Goal: Use online tool/utility: Utilize a website feature to perform a specific function

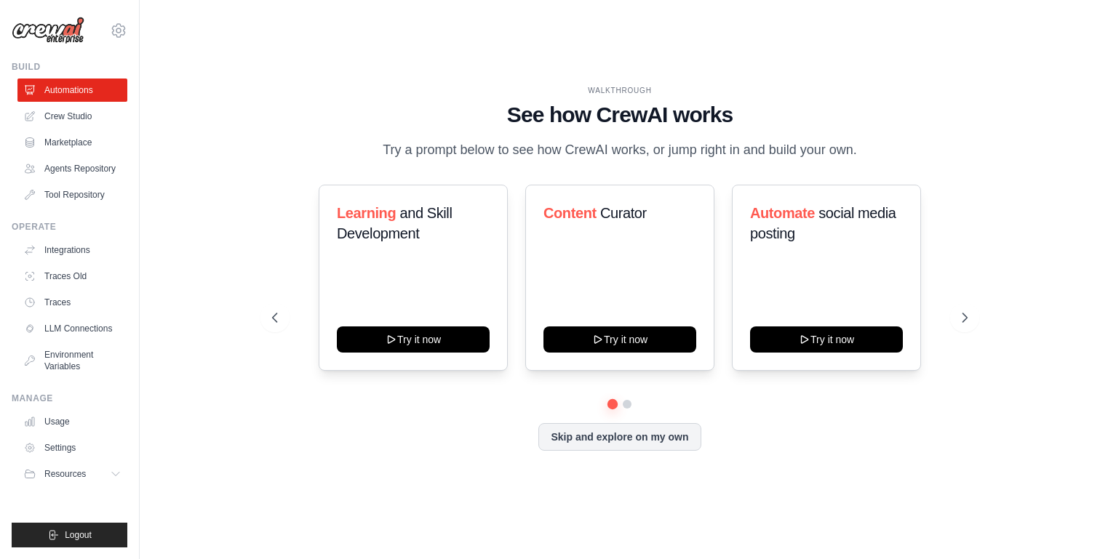
click at [547, 151] on p "Try a prompt below to see how CrewAI works, or jump right in and build your own." at bounding box center [619, 150] width 489 height 21
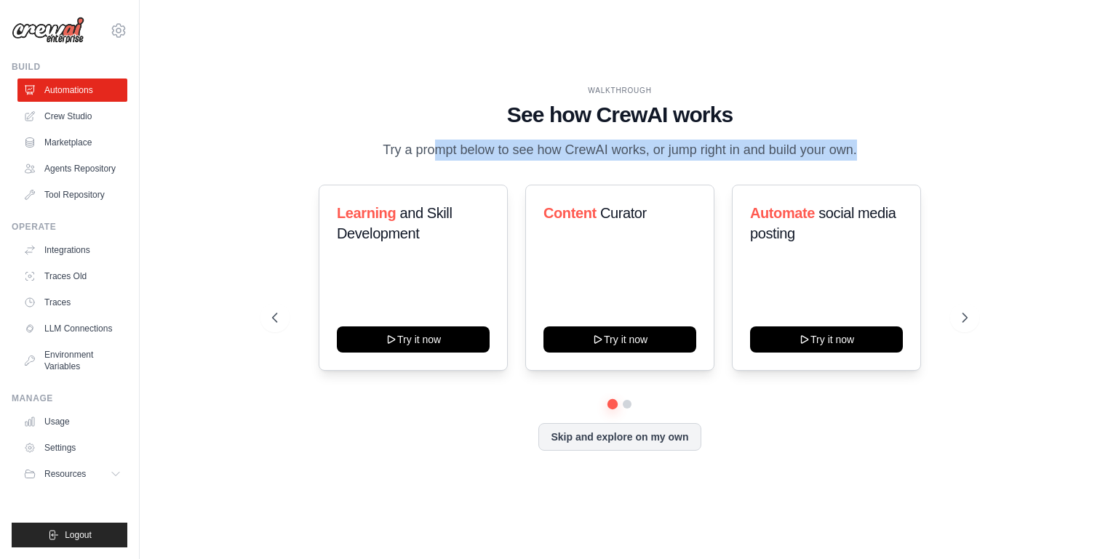
click at [547, 151] on p "Try a prompt below to see how CrewAI works, or jump right in and build your own." at bounding box center [619, 150] width 489 height 21
click at [970, 318] on icon at bounding box center [966, 318] width 15 height 15
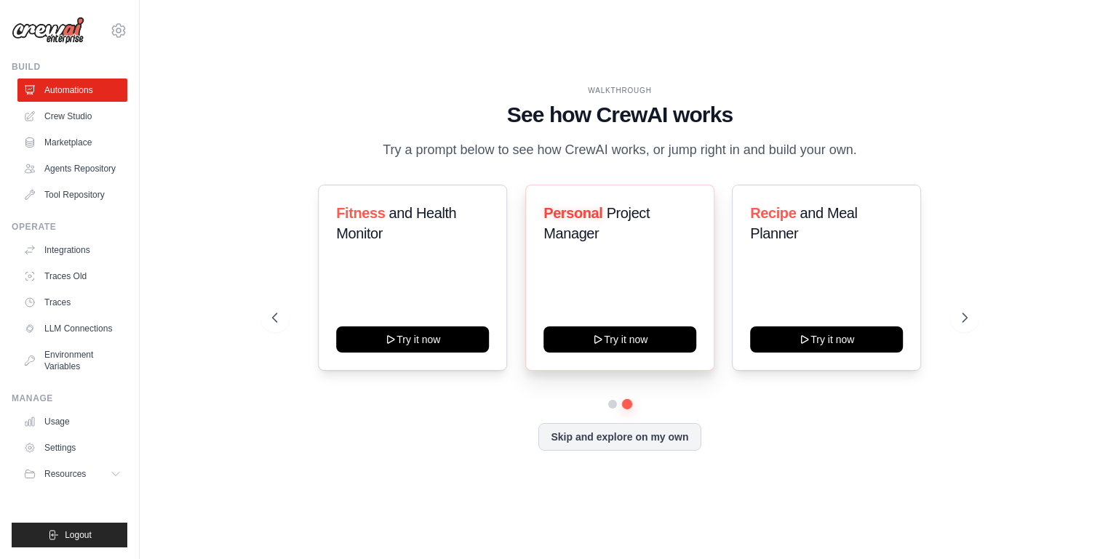
click at [646, 284] on div "Personal Project Manager Try it now" at bounding box center [619, 278] width 189 height 186
click at [587, 343] on button "Try it now" at bounding box center [619, 338] width 153 height 26
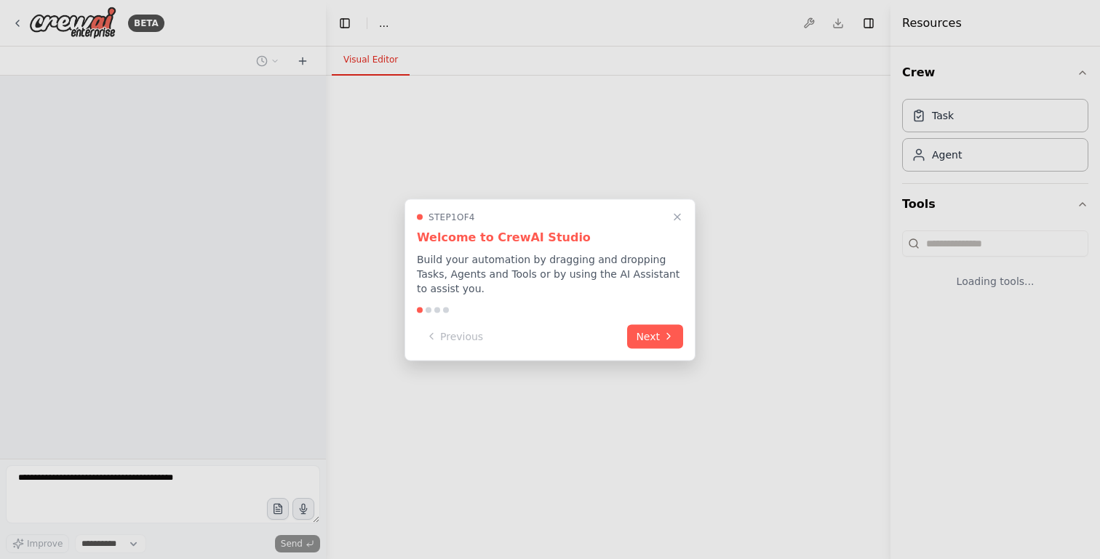
select select "****"
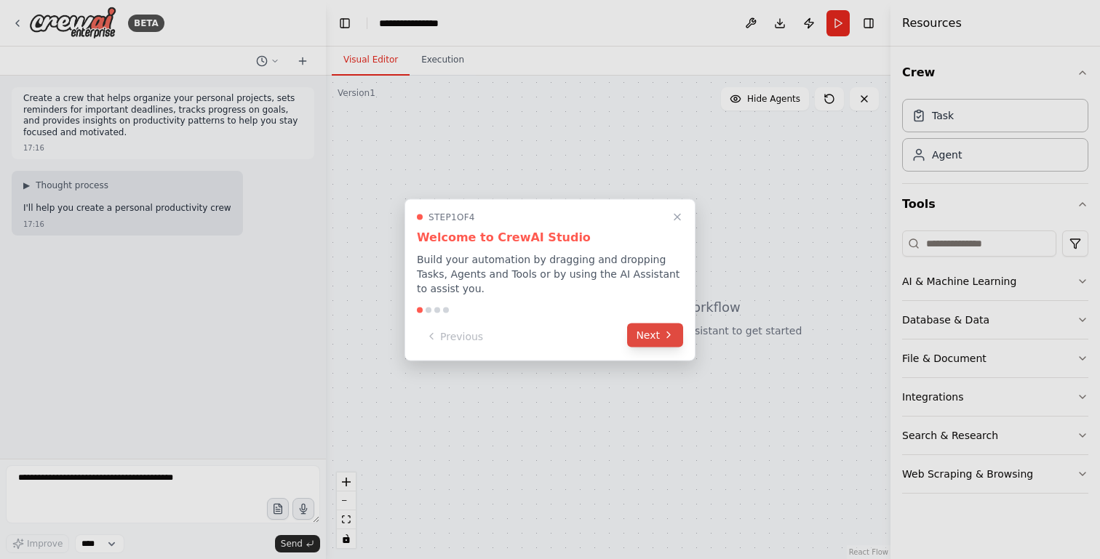
click at [660, 335] on button "Next" at bounding box center [655, 335] width 56 height 24
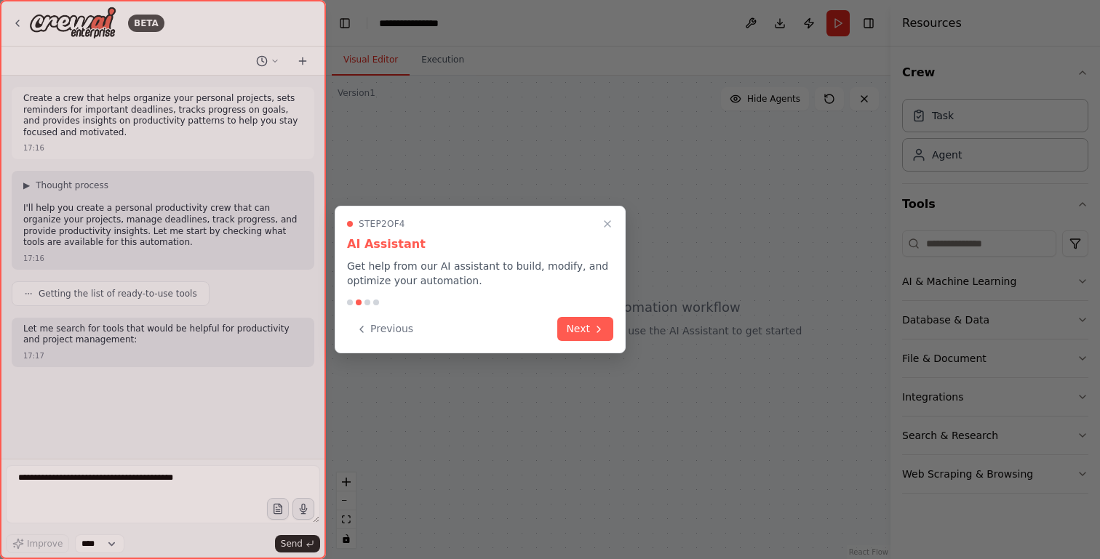
scroll to position [1, 0]
click at [586, 330] on button "Next" at bounding box center [585, 328] width 56 height 24
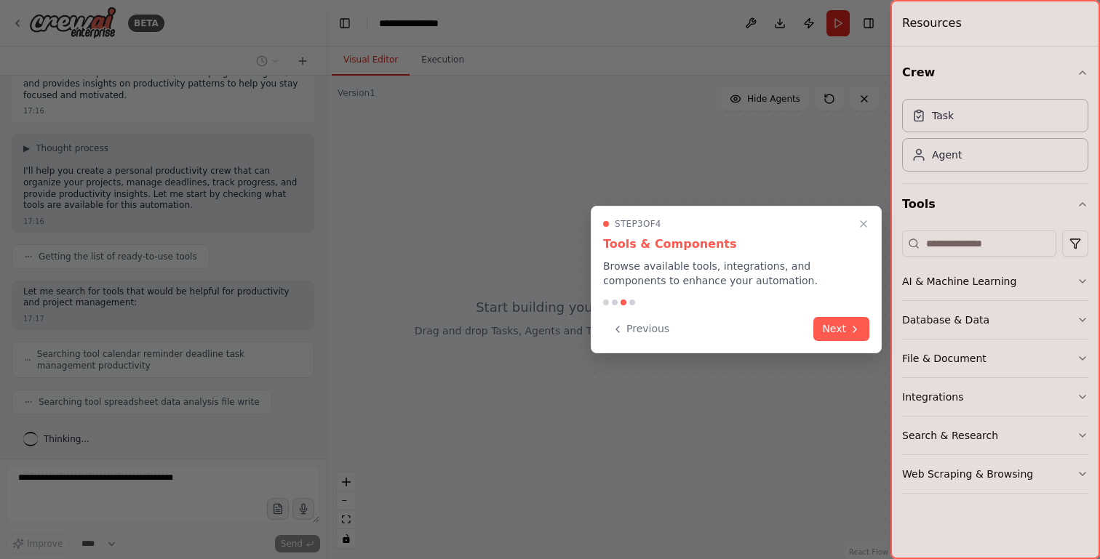
scroll to position [73, 0]
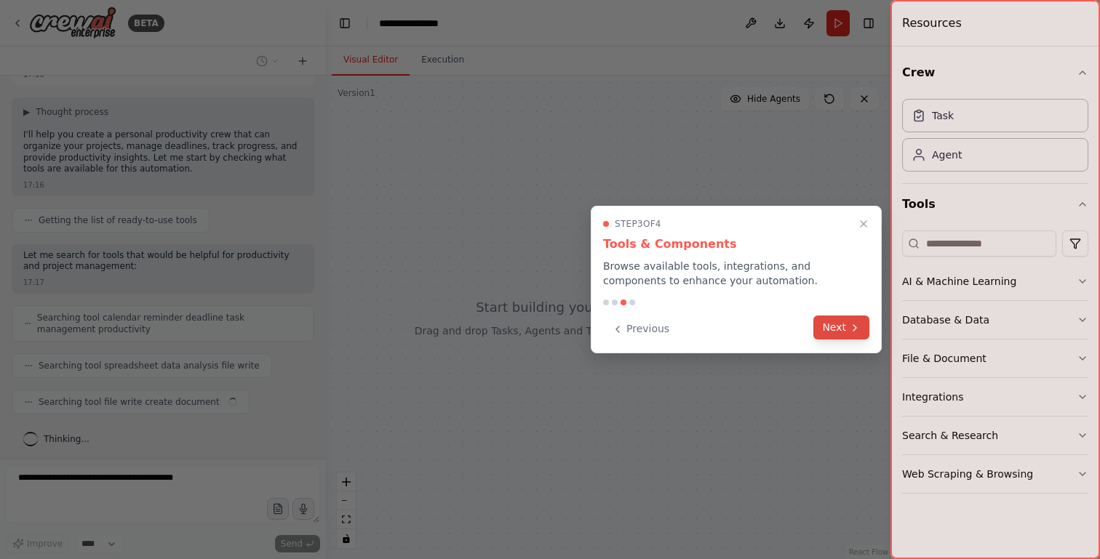
click at [841, 330] on button "Next" at bounding box center [841, 328] width 56 height 24
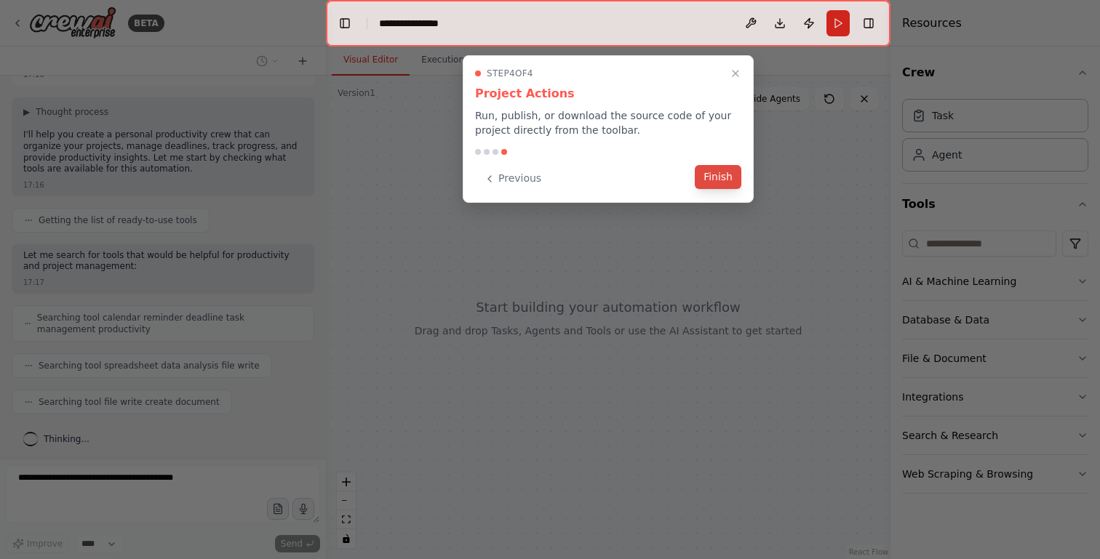
click at [711, 174] on button "Finish" at bounding box center [718, 177] width 47 height 24
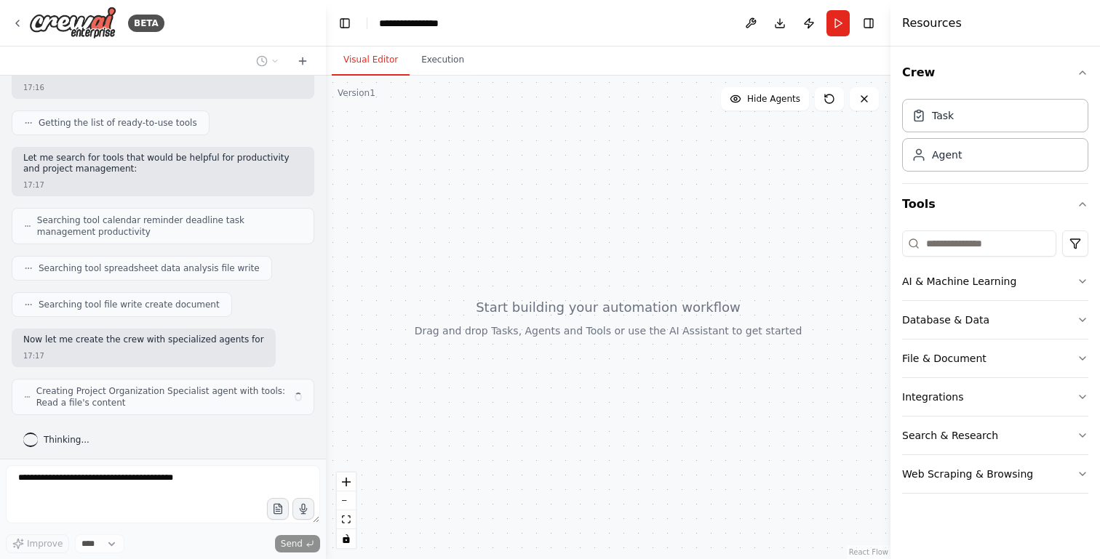
scroll to position [182, 0]
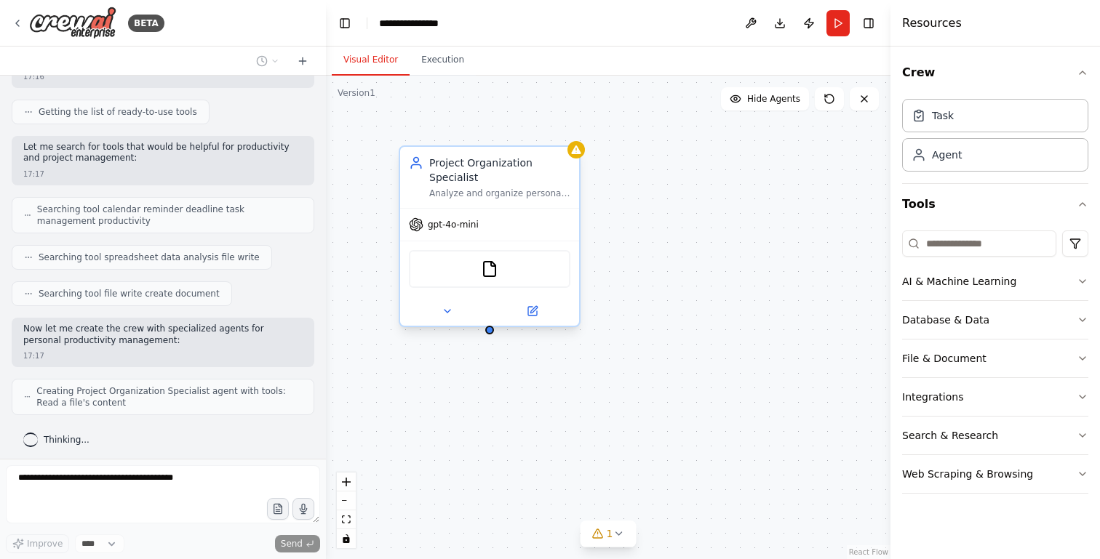
click at [514, 200] on div "Project Organization Specialist Analyze and organize personal projects by categ…" at bounding box center [489, 177] width 179 height 61
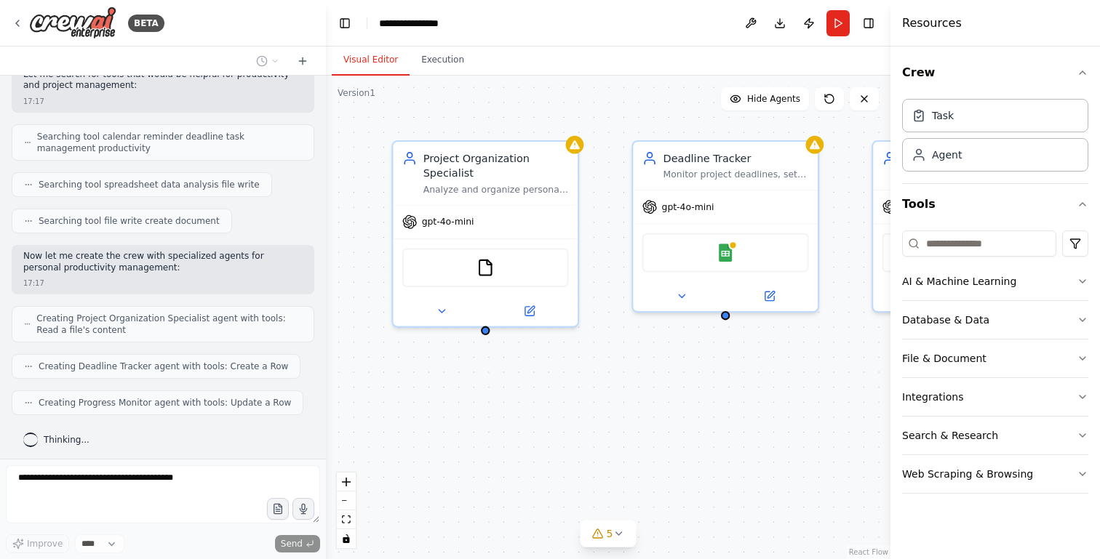
scroll to position [291, 0]
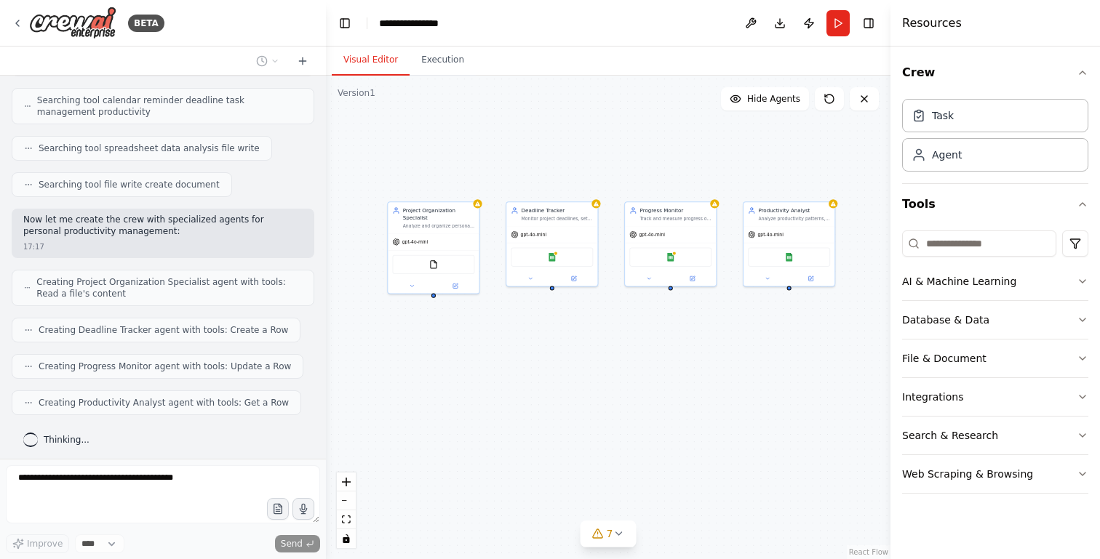
drag, startPoint x: 813, startPoint y: 454, endPoint x: 627, endPoint y: 373, distance: 203.0
click at [626, 374] on div "Project Organization Specialist Analyze and organize personal projects by categ…" at bounding box center [608, 318] width 564 height 484
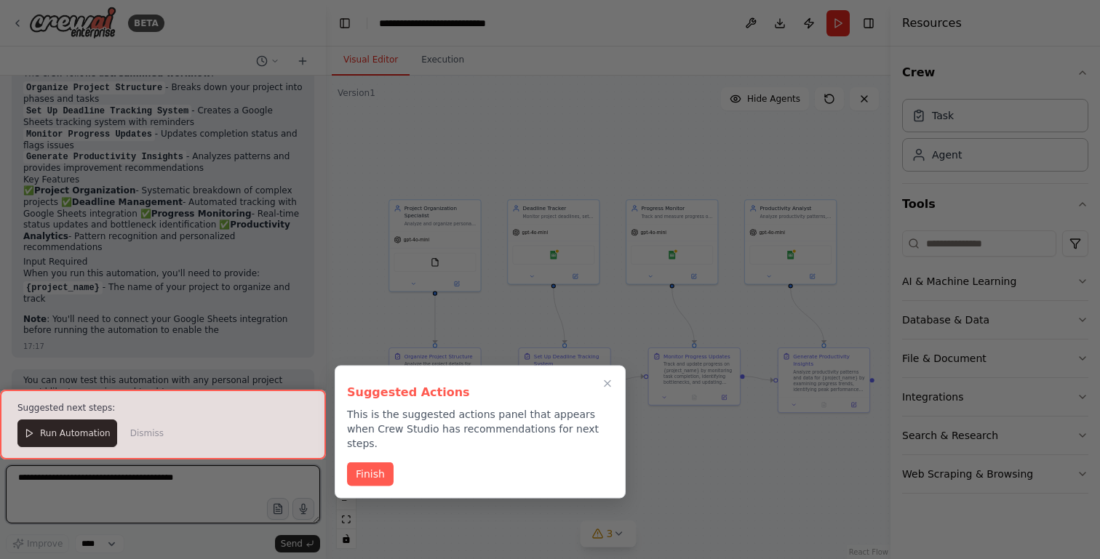
scroll to position [1162, 0]
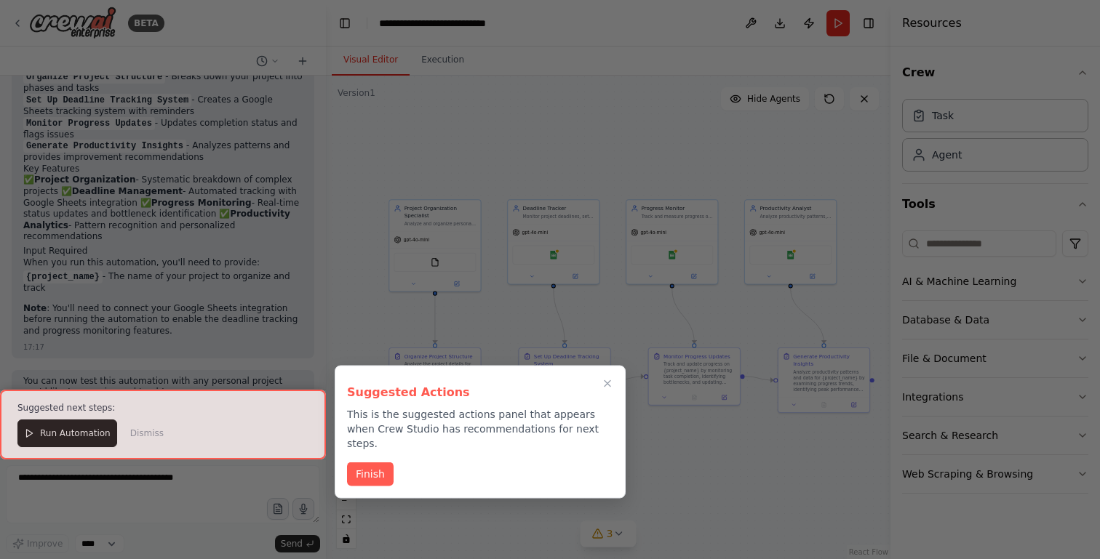
click at [412, 418] on p "This is the suggested actions panel that appears when Crew Studio has recommend…" at bounding box center [480, 429] width 266 height 44
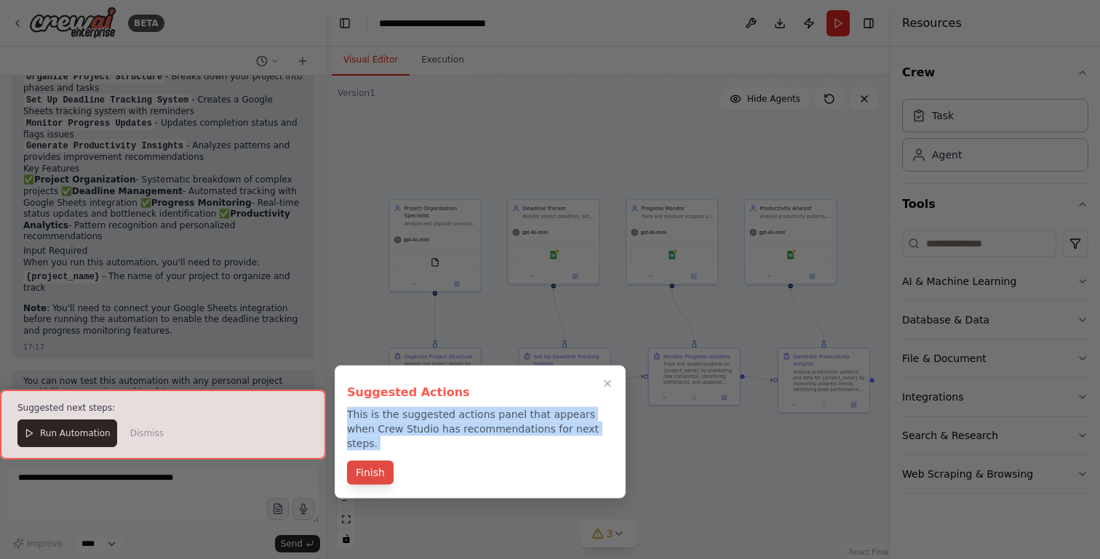
click at [372, 461] on button "Finish" at bounding box center [370, 473] width 47 height 24
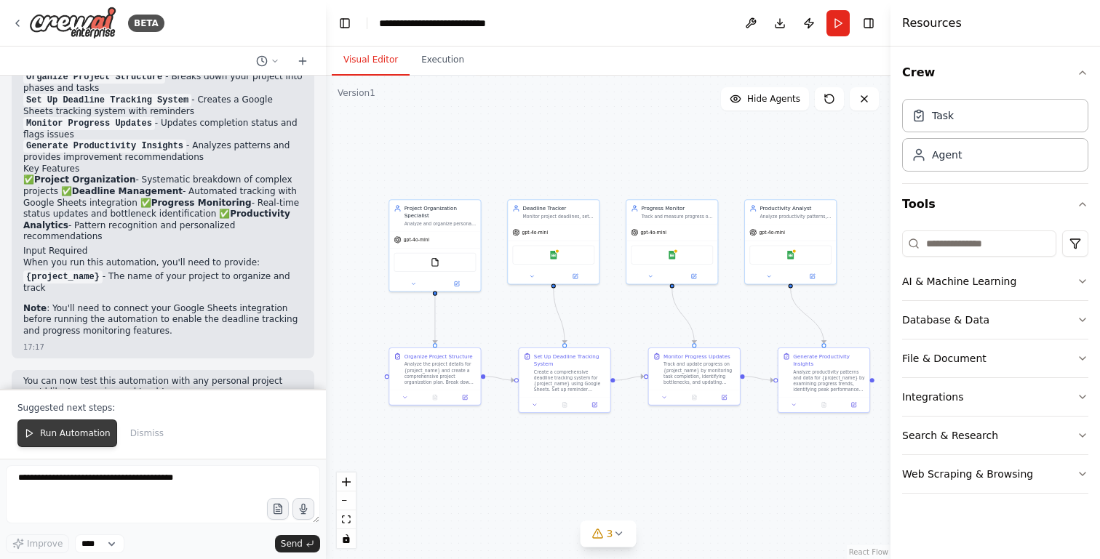
click at [75, 432] on span "Run Automation" at bounding box center [75, 434] width 71 height 12
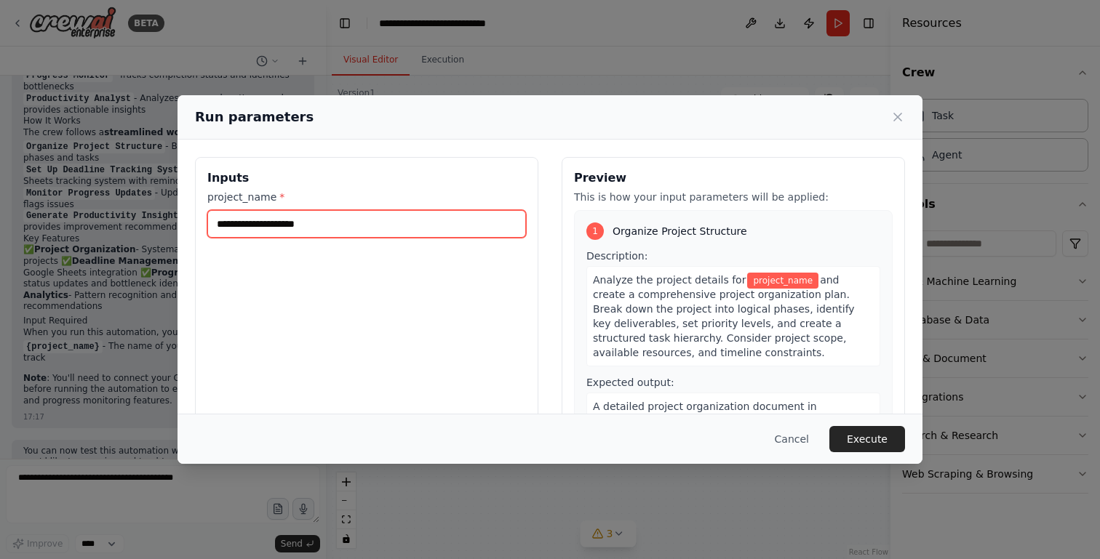
click at [326, 227] on input "project_name *" at bounding box center [366, 224] width 319 height 28
type input "**********"
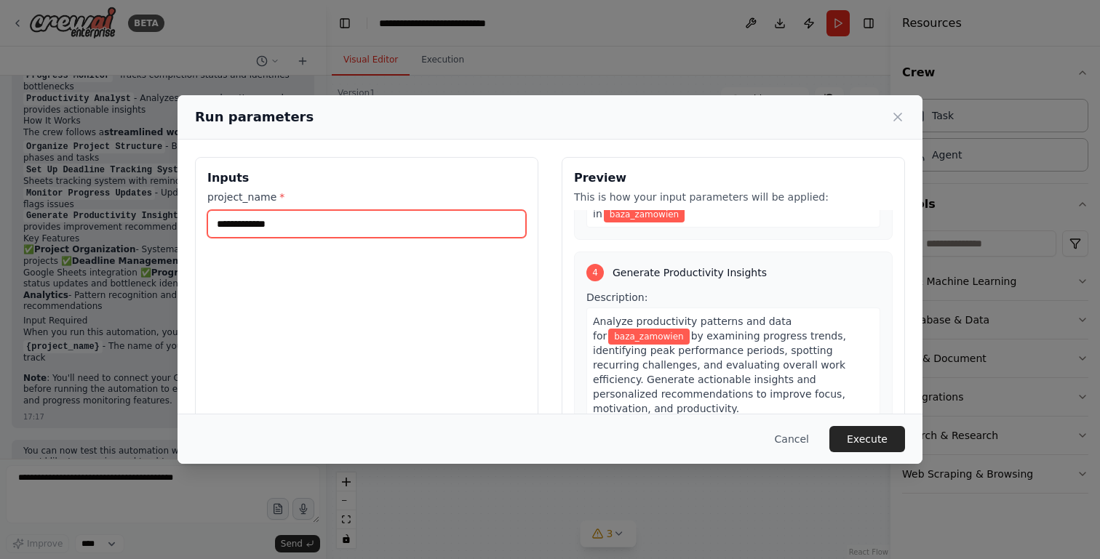
scroll to position [835, 0]
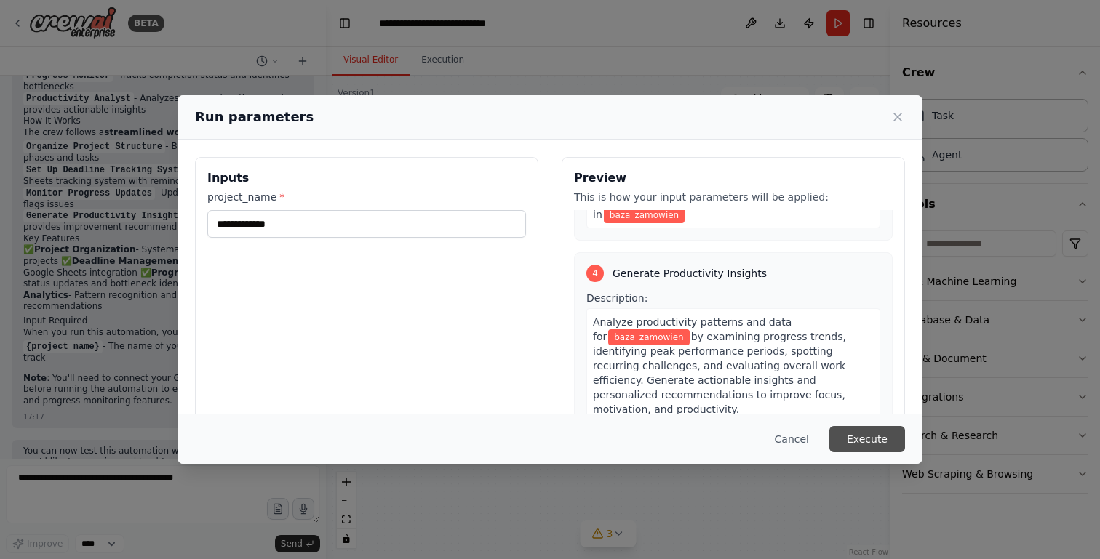
click at [867, 436] on button "Execute" at bounding box center [867, 439] width 76 height 26
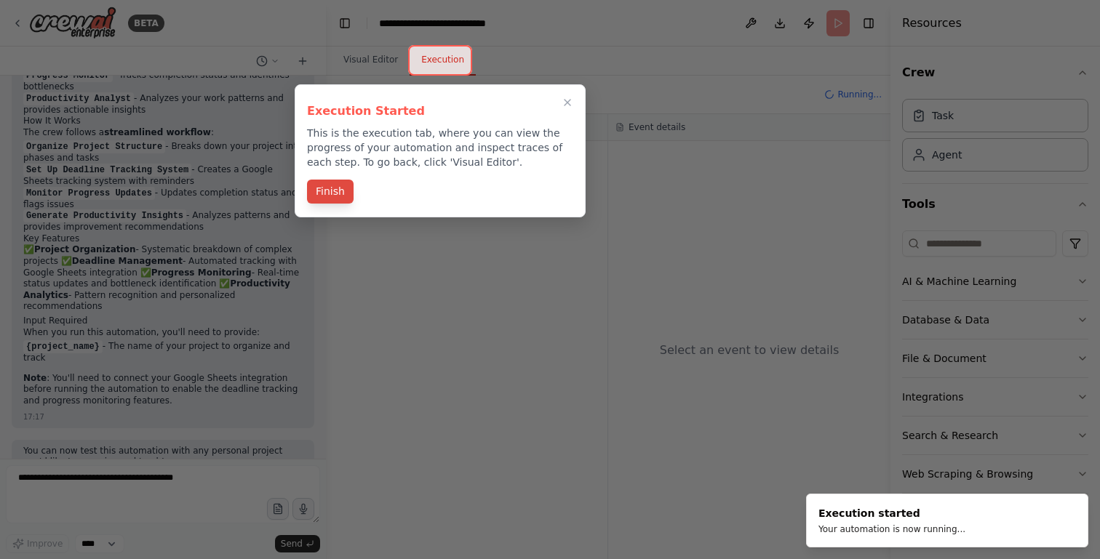
click at [323, 185] on button "Finish" at bounding box center [330, 192] width 47 height 24
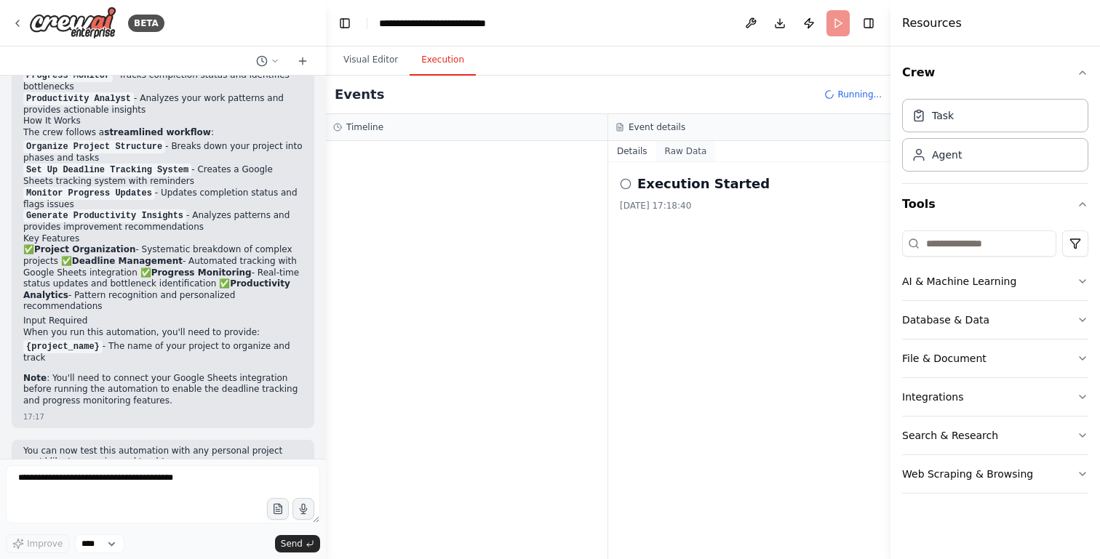
click at [685, 153] on button "Raw Data" at bounding box center [686, 151] width 60 height 20
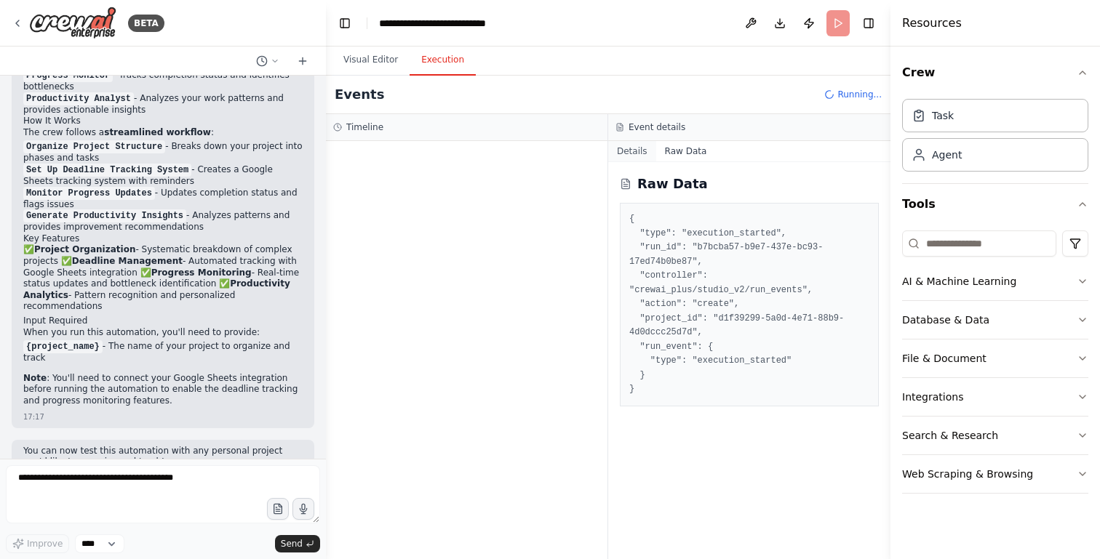
click at [631, 156] on button "Details" at bounding box center [632, 151] width 48 height 20
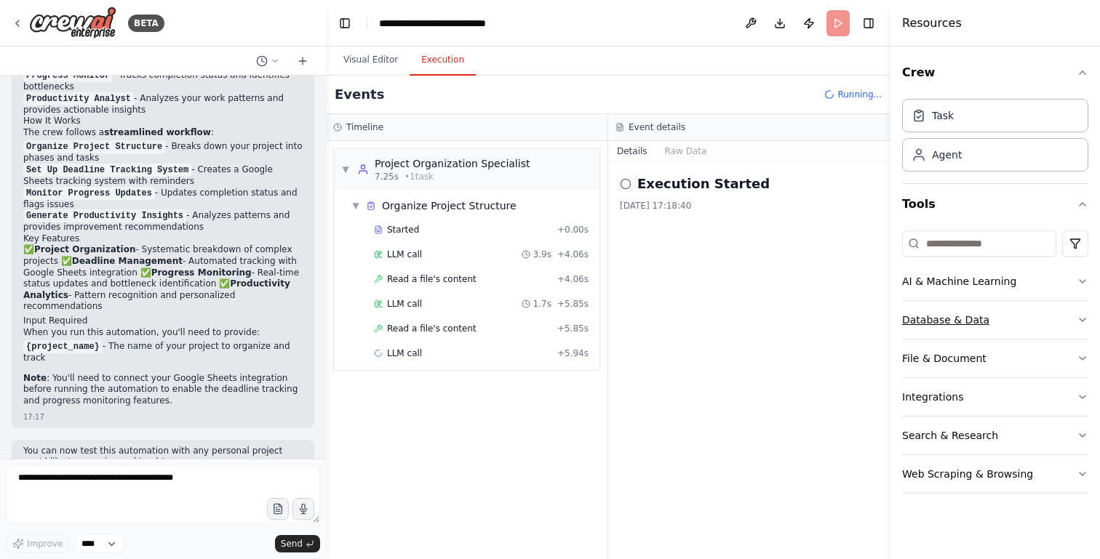
click at [1085, 321] on icon "button" at bounding box center [1083, 320] width 12 height 12
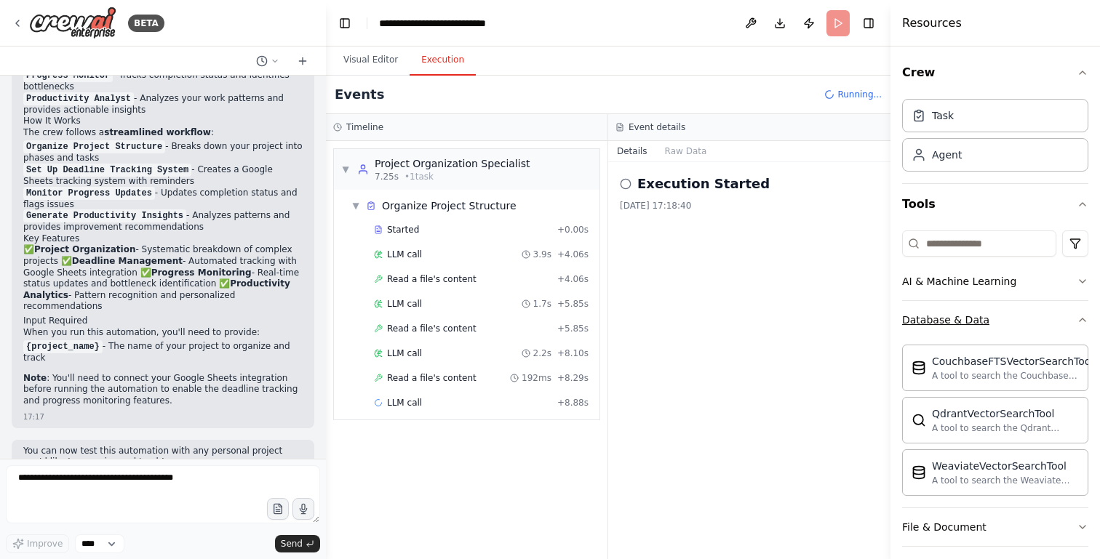
click at [1085, 321] on icon "button" at bounding box center [1082, 320] width 6 height 3
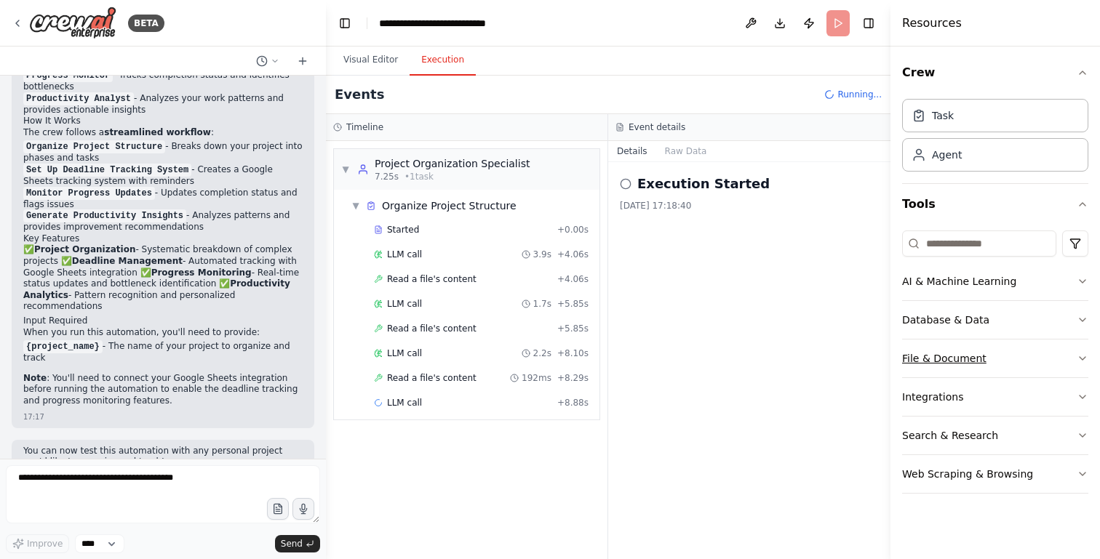
click at [1082, 359] on icon "button" at bounding box center [1083, 359] width 12 height 12
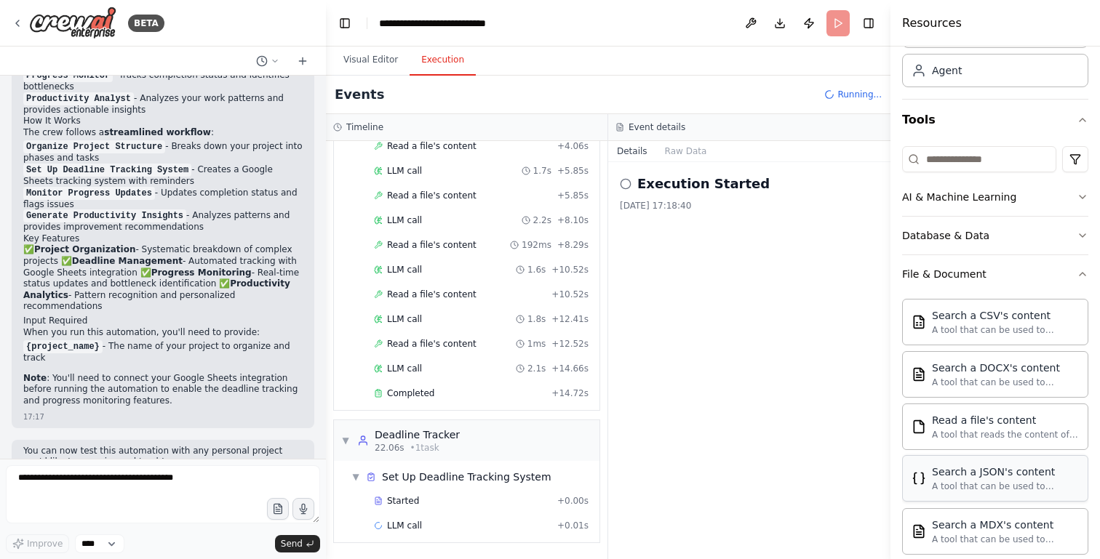
scroll to position [56, 0]
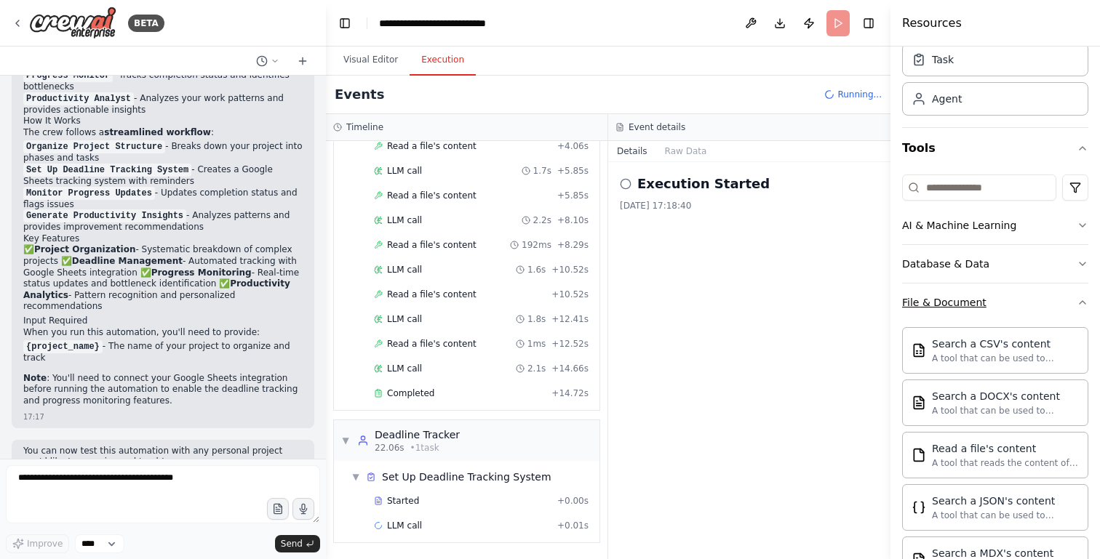
click at [1083, 302] on icon "button" at bounding box center [1082, 302] width 6 height 3
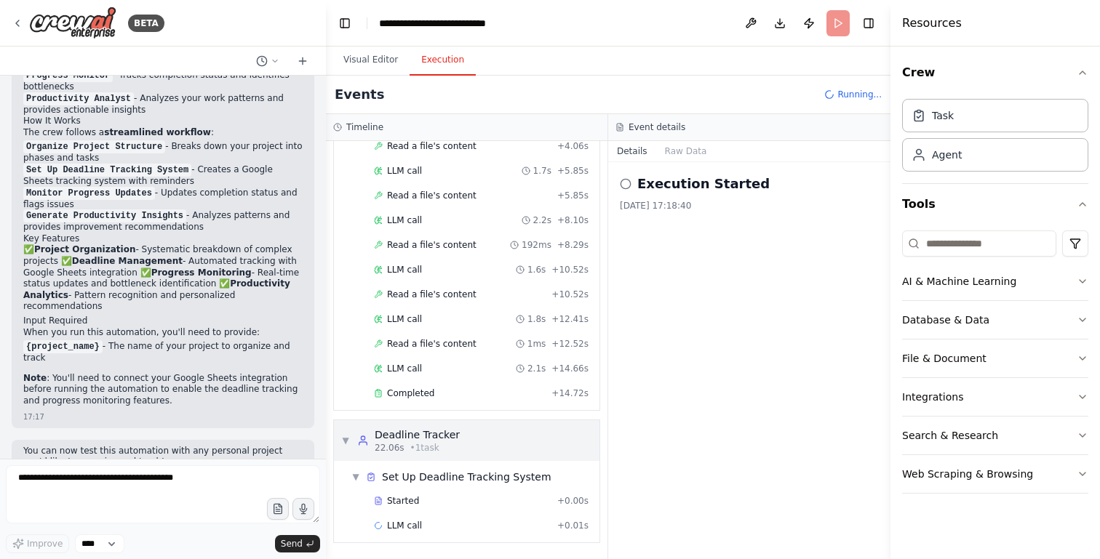
scroll to position [0, 0]
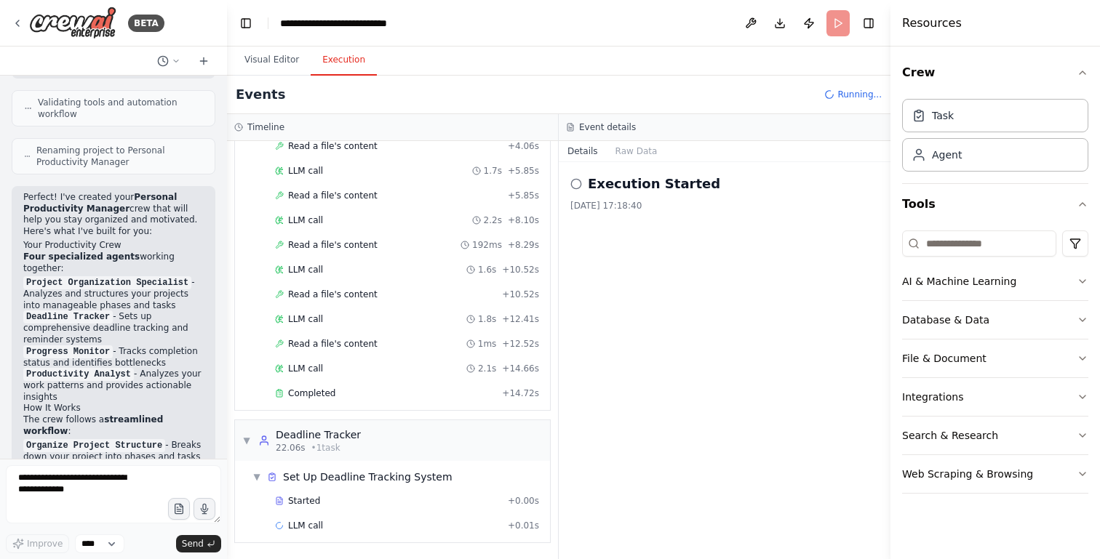
drag, startPoint x: 324, startPoint y: 135, endPoint x: 227, endPoint y: 137, distance: 96.8
click at [227, 137] on div "BETA Create a crew that helps organize your personal projects, sets reminders f…" at bounding box center [550, 279] width 1100 height 559
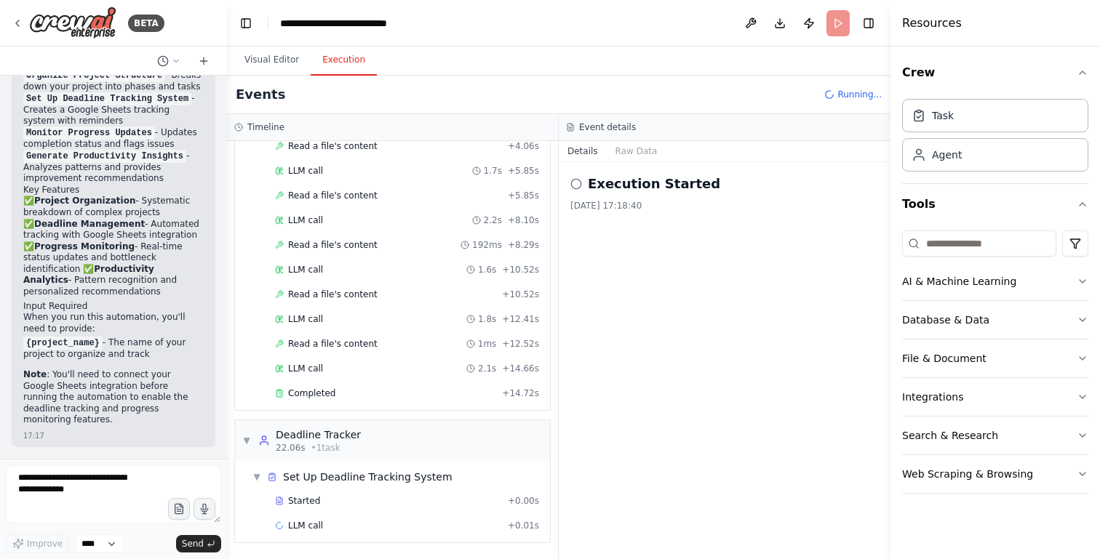
scroll to position [1460, 0]
click at [95, 491] on textarea at bounding box center [113, 495] width 215 height 58
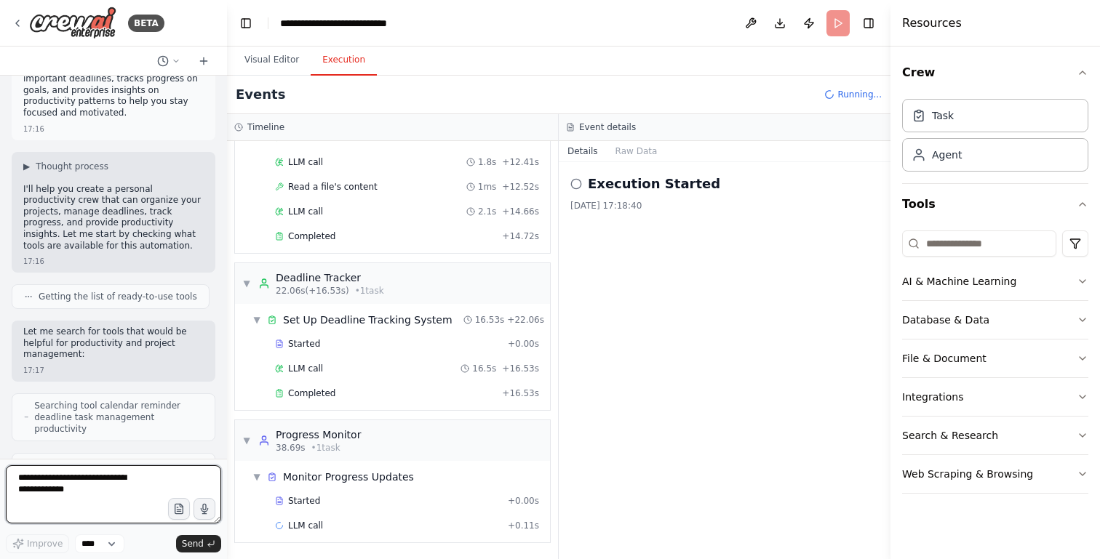
scroll to position [18, 0]
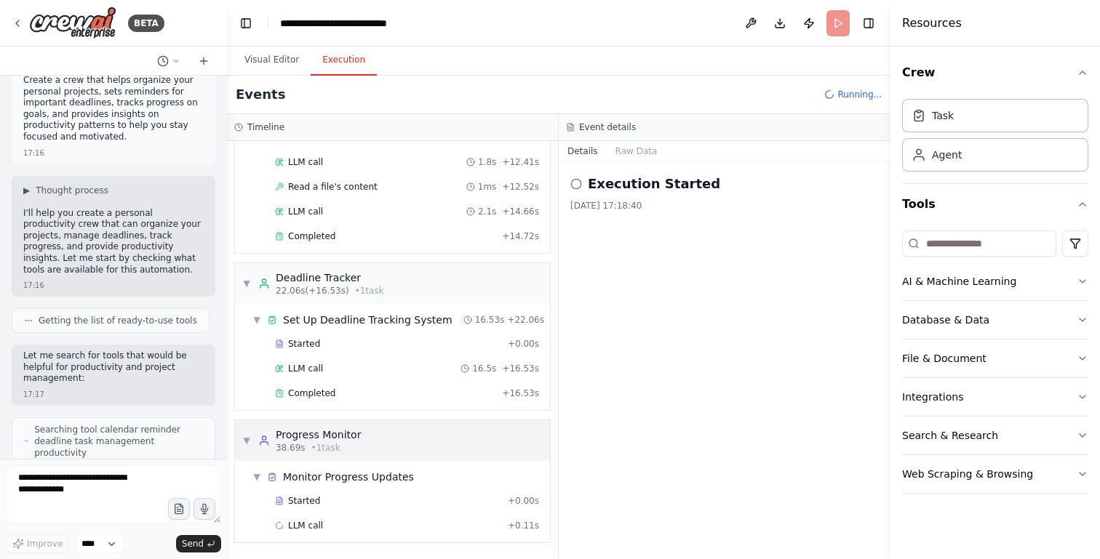
click at [243, 440] on span "▼" at bounding box center [246, 441] width 9 height 12
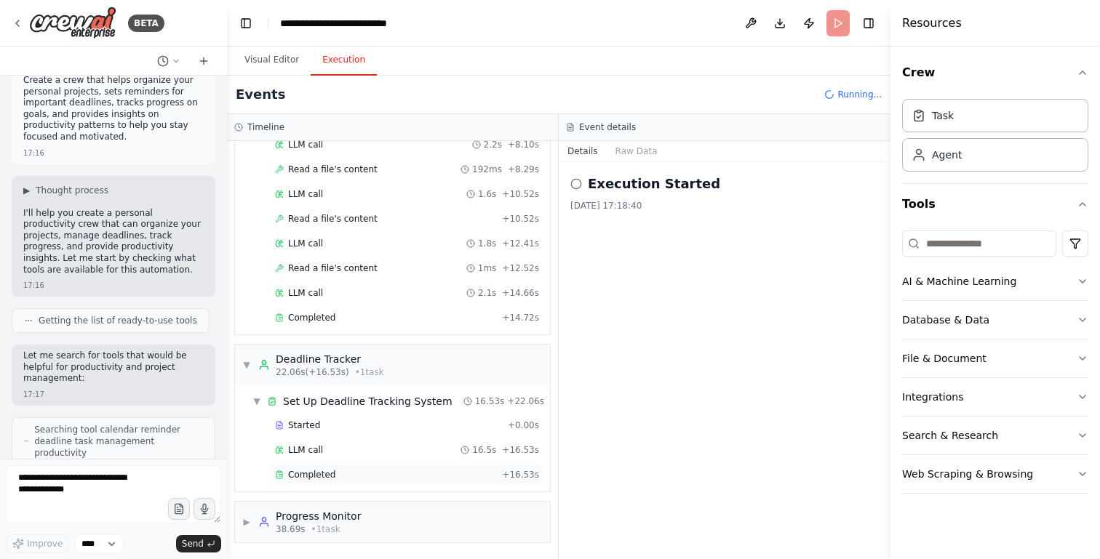
click at [307, 475] on span "Completed" at bounding box center [311, 475] width 47 height 12
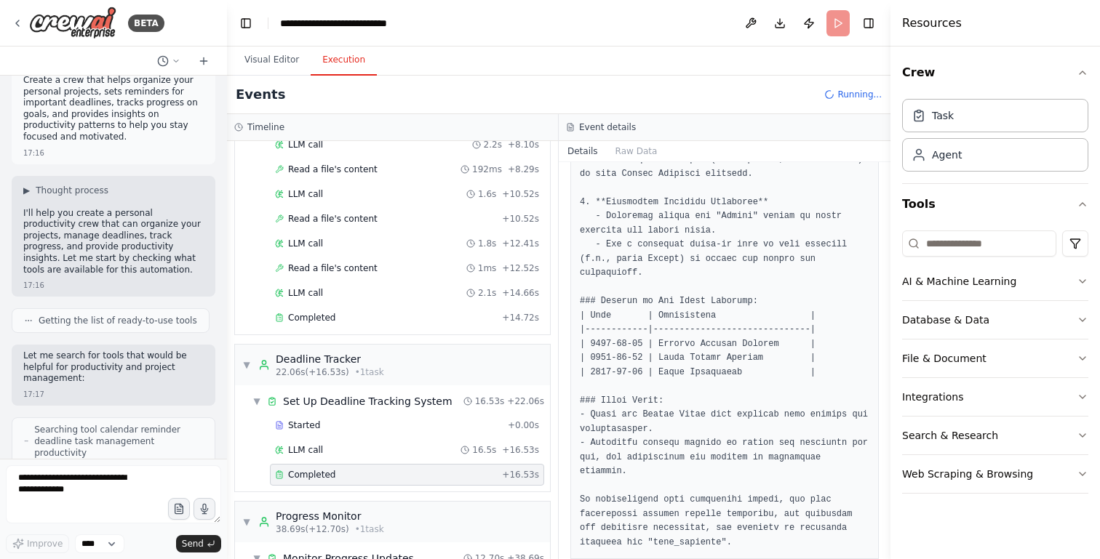
scroll to position [1231, 0]
click at [250, 363] on span "▼" at bounding box center [246, 365] width 9 height 12
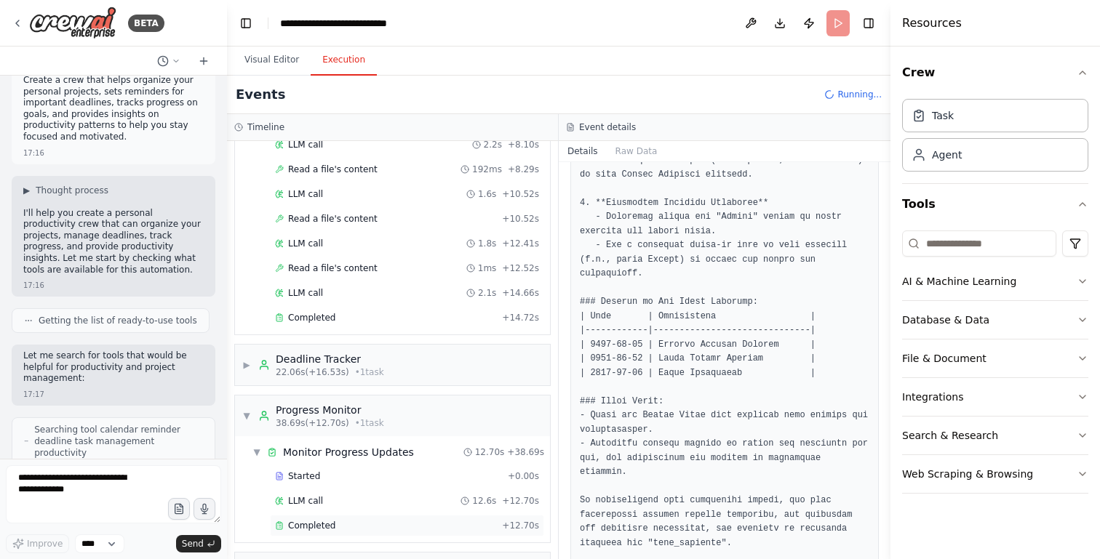
click at [319, 529] on span "Completed" at bounding box center [311, 526] width 47 height 12
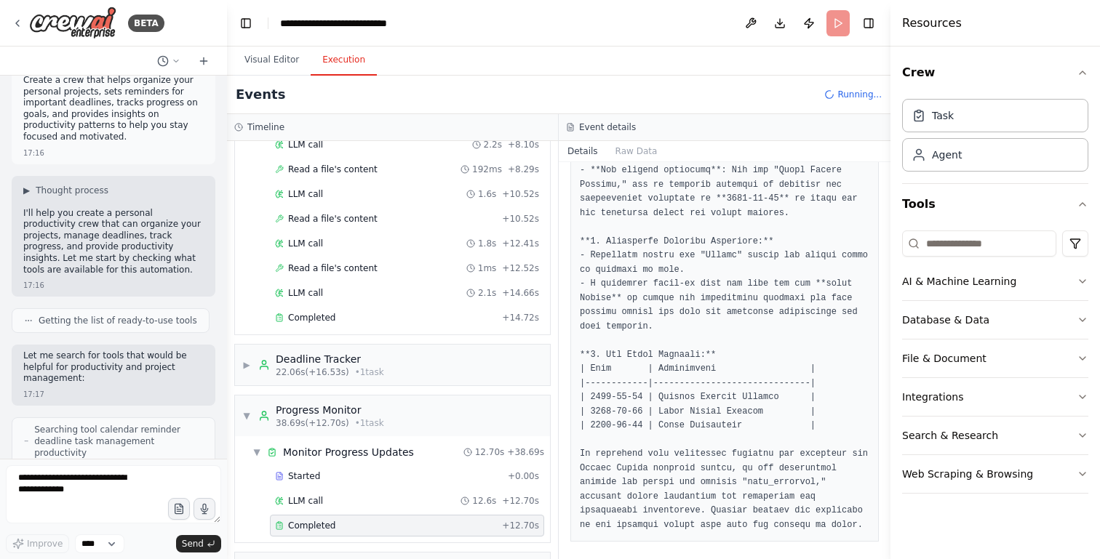
scroll to position [0, 0]
click at [244, 415] on span "▼" at bounding box center [246, 416] width 9 height 12
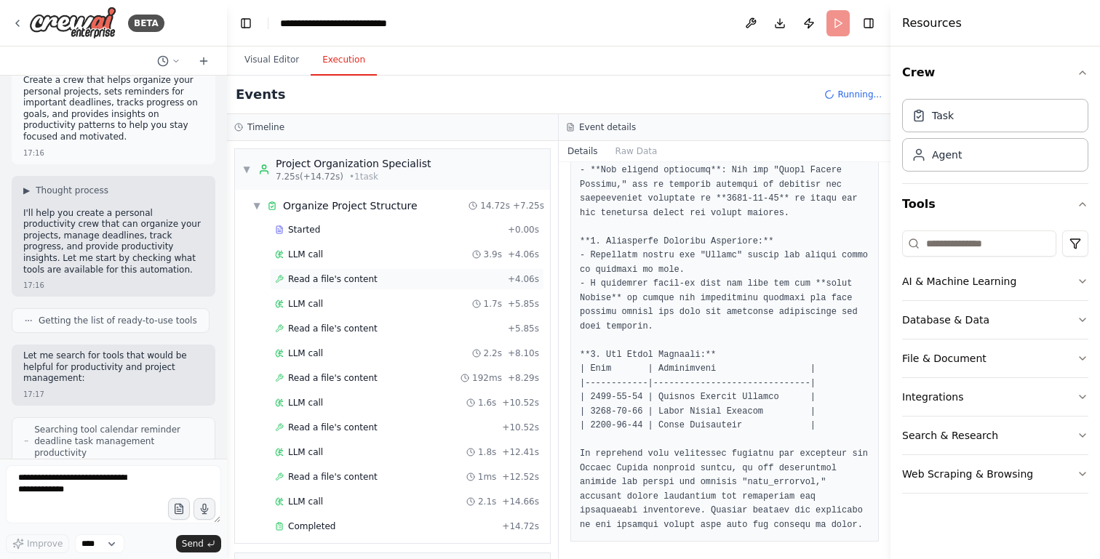
click at [335, 279] on span "Read a file's content" at bounding box center [332, 279] width 89 height 12
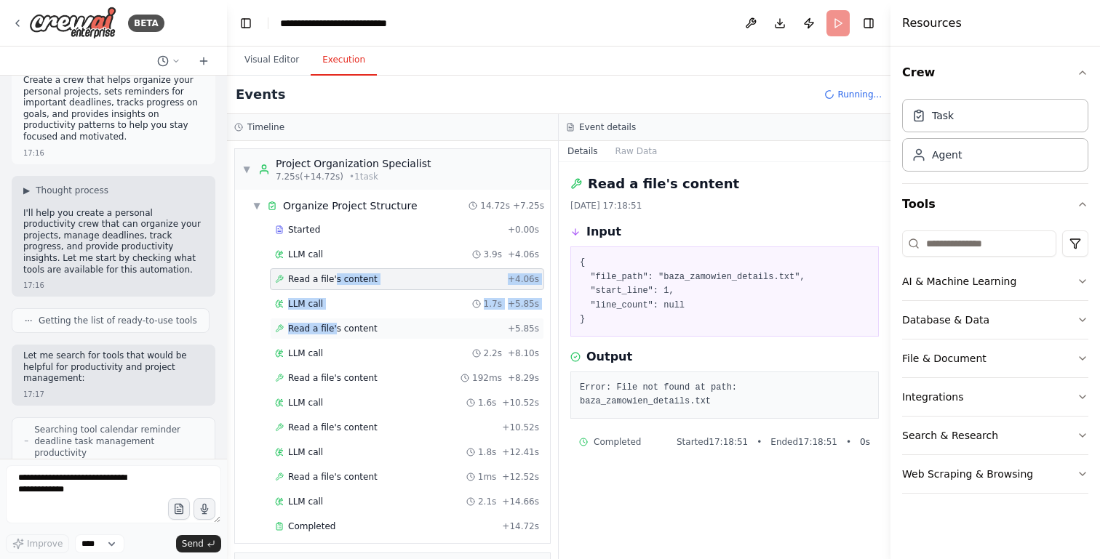
drag, startPoint x: 335, startPoint y: 279, endPoint x: 332, endPoint y: 328, distance: 49.5
click at [332, 328] on div "Started + 0.00s LLM call 3.9s + 4.06s Read a file's content + 4.06s LLM call 1.…" at bounding box center [398, 379] width 303 height 321
click at [348, 330] on span "Read a file's content" at bounding box center [332, 329] width 89 height 12
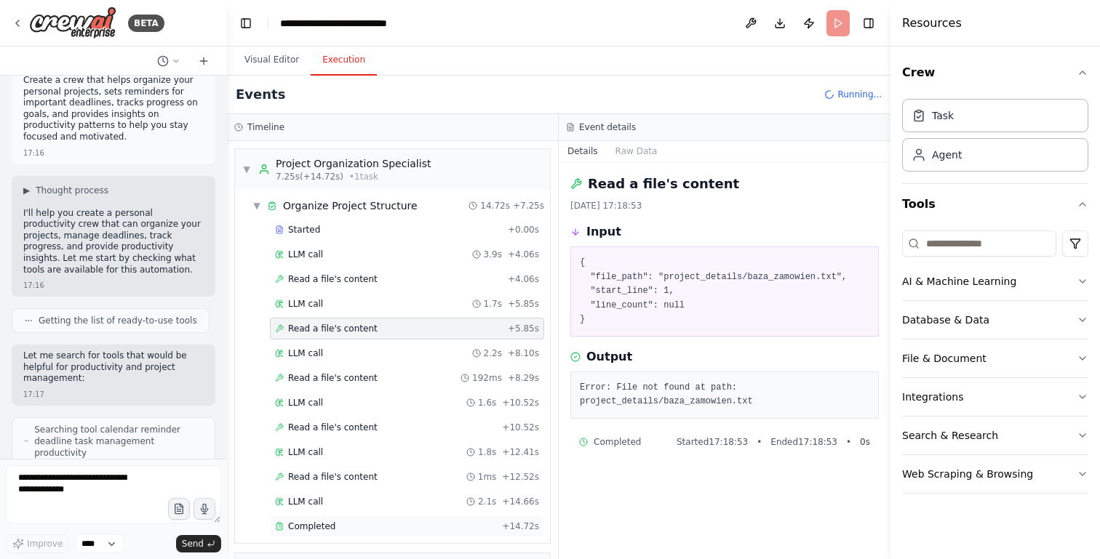
click at [321, 527] on span "Completed" at bounding box center [311, 527] width 47 height 12
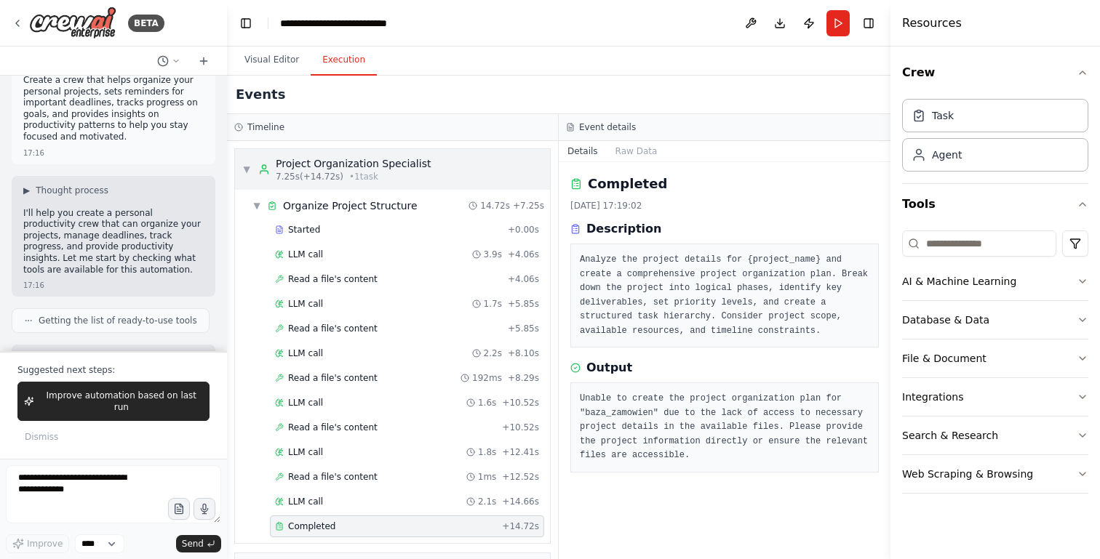
click at [242, 164] on span "▼" at bounding box center [246, 170] width 9 height 12
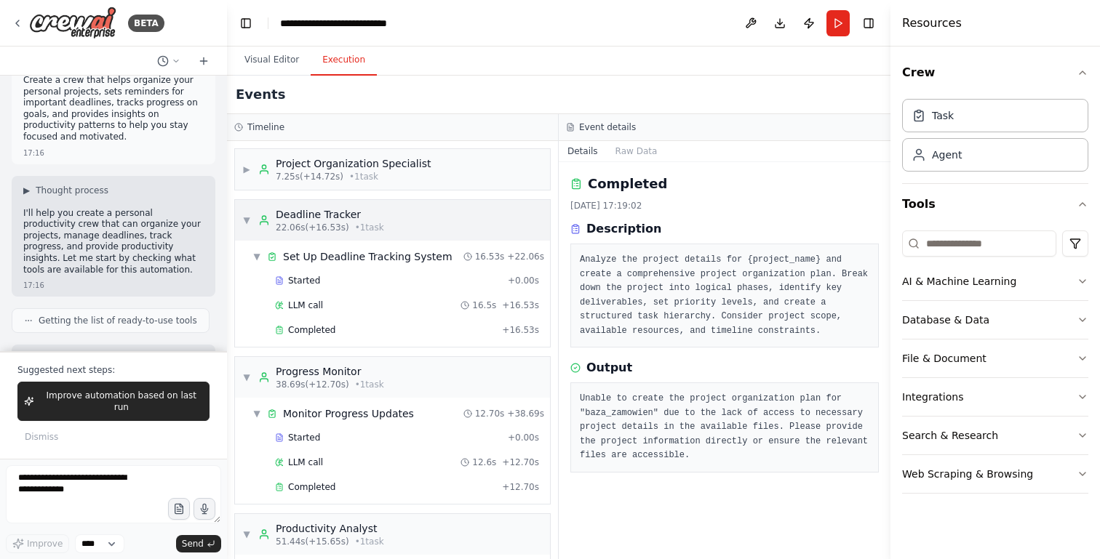
click at [239, 217] on div "▼ Deadline Tracker 22.06s (+16.53s) • 1 task" at bounding box center [392, 220] width 315 height 41
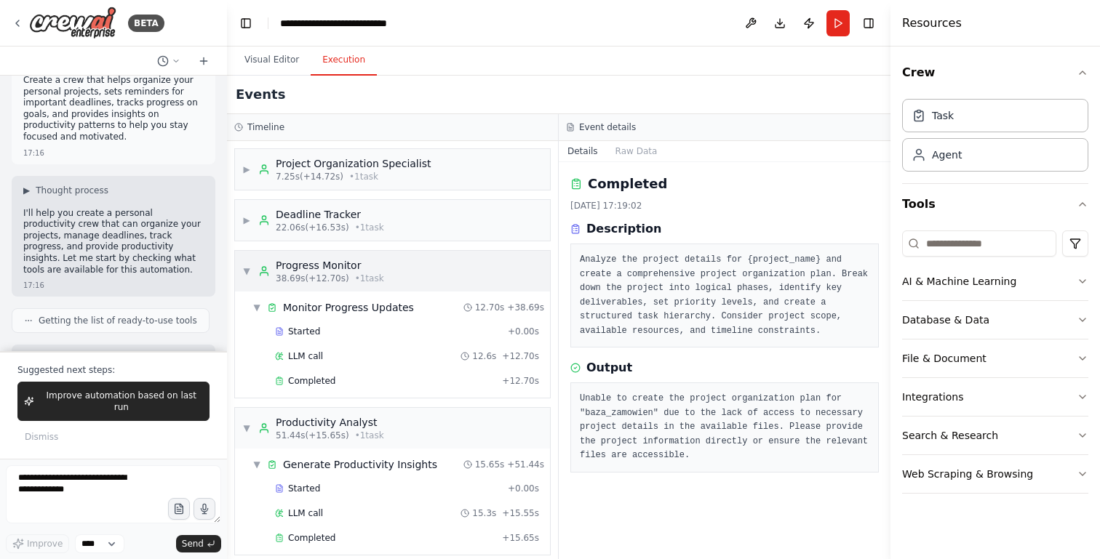
click at [245, 267] on span "▼" at bounding box center [246, 271] width 9 height 12
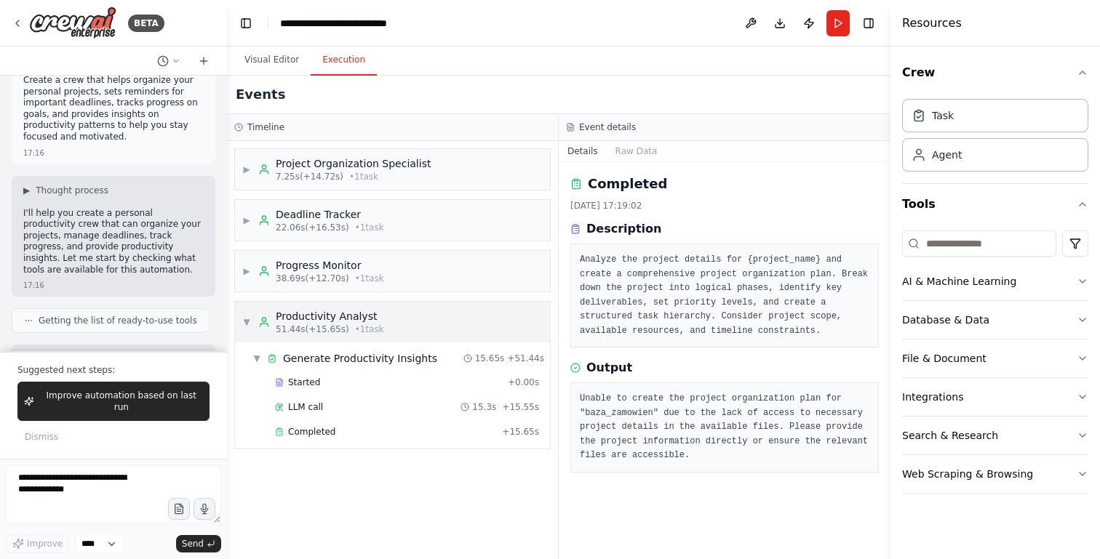
click at [249, 321] on span "▼" at bounding box center [246, 322] width 9 height 12
click at [340, 482] on div "▶ Project Organization Specialist 7.25s (+14.72s) • 1 task ▶ Deadline Tracker 2…" at bounding box center [392, 350] width 331 height 418
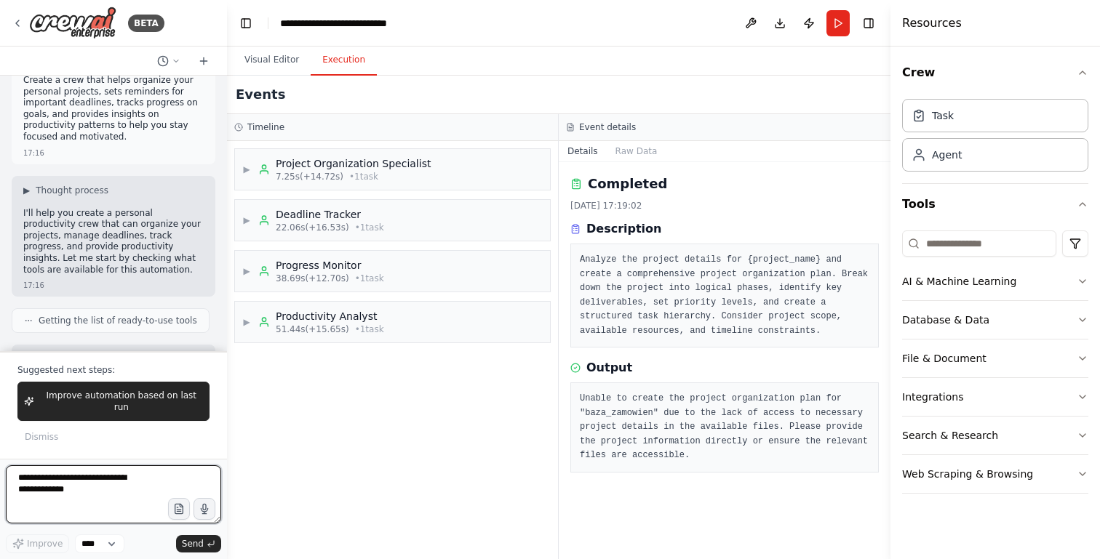
click at [53, 472] on textarea at bounding box center [113, 495] width 215 height 58
click at [41, 435] on span "Dismiss" at bounding box center [41, 437] width 33 height 12
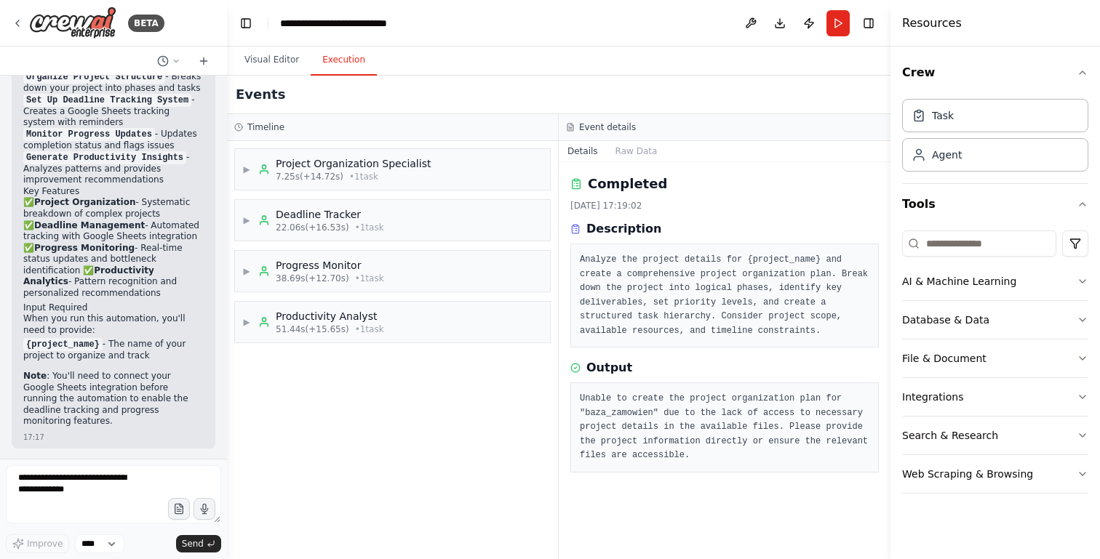
scroll to position [1460, 0]
click at [108, 485] on textarea at bounding box center [113, 495] width 215 height 58
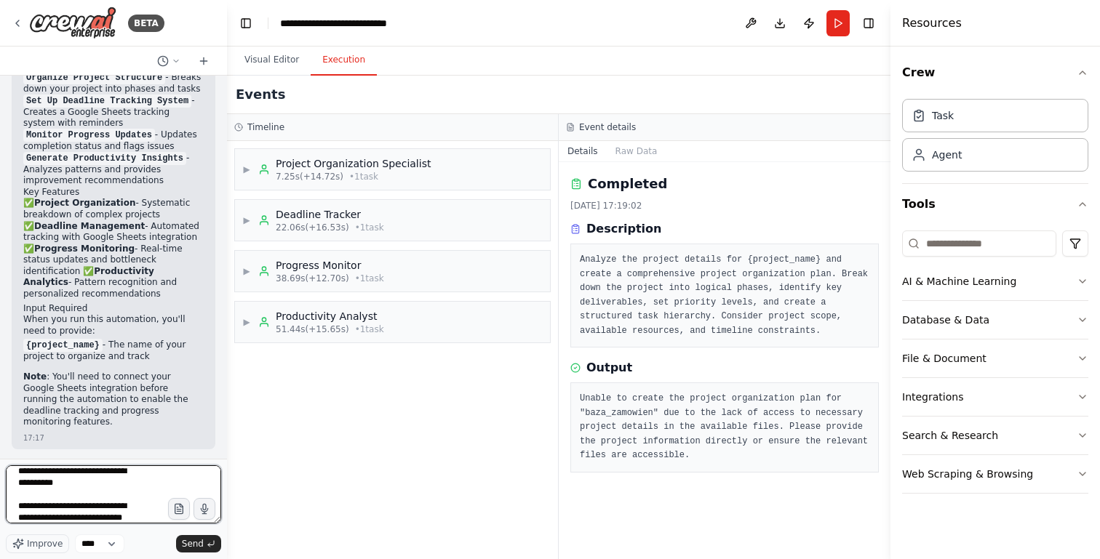
scroll to position [25, 0]
paste textarea "**********"
type textarea "**********"
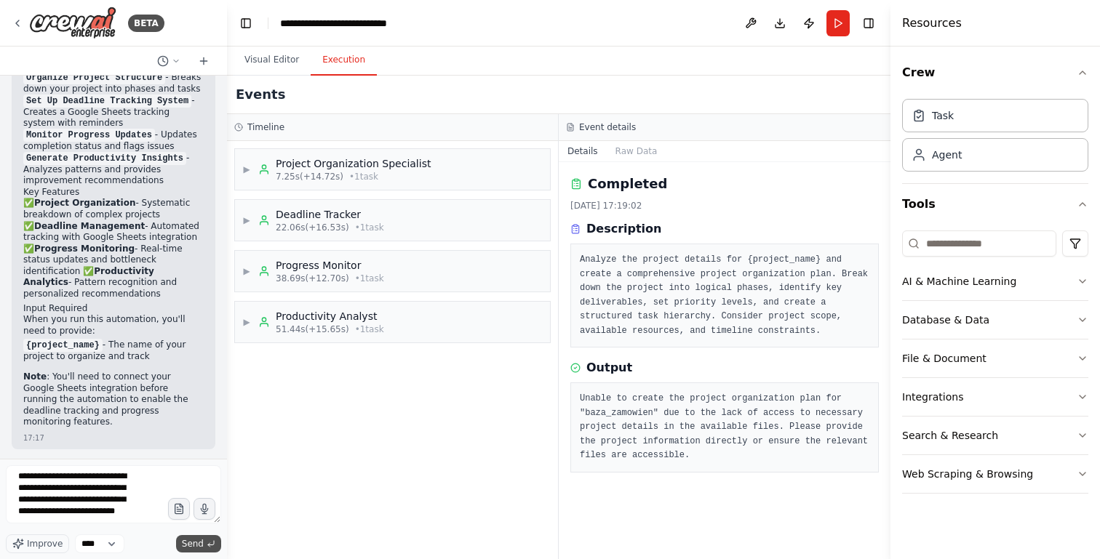
click at [203, 541] on span "Send" at bounding box center [193, 544] width 22 height 12
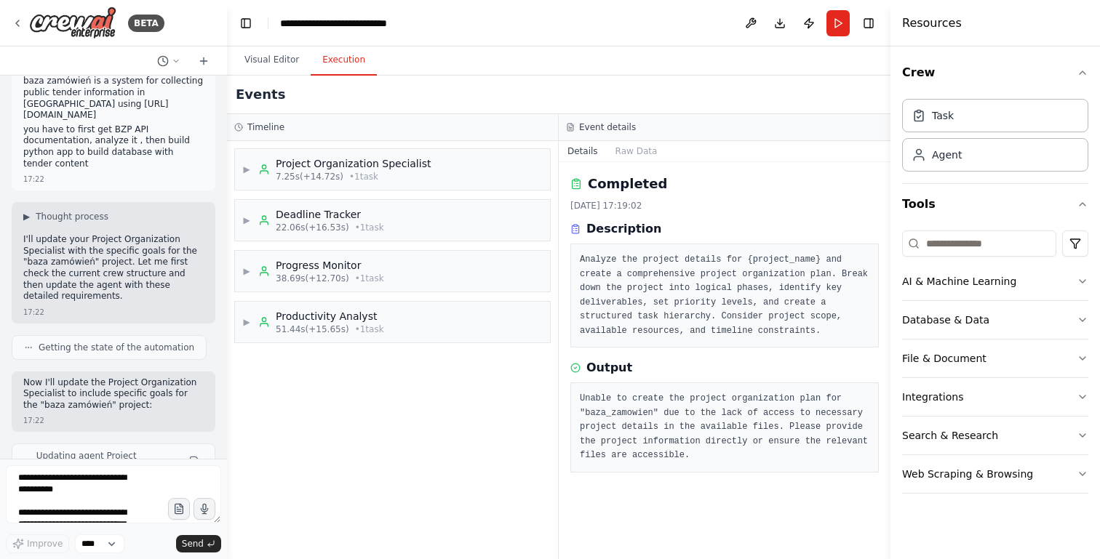
scroll to position [2046, 0]
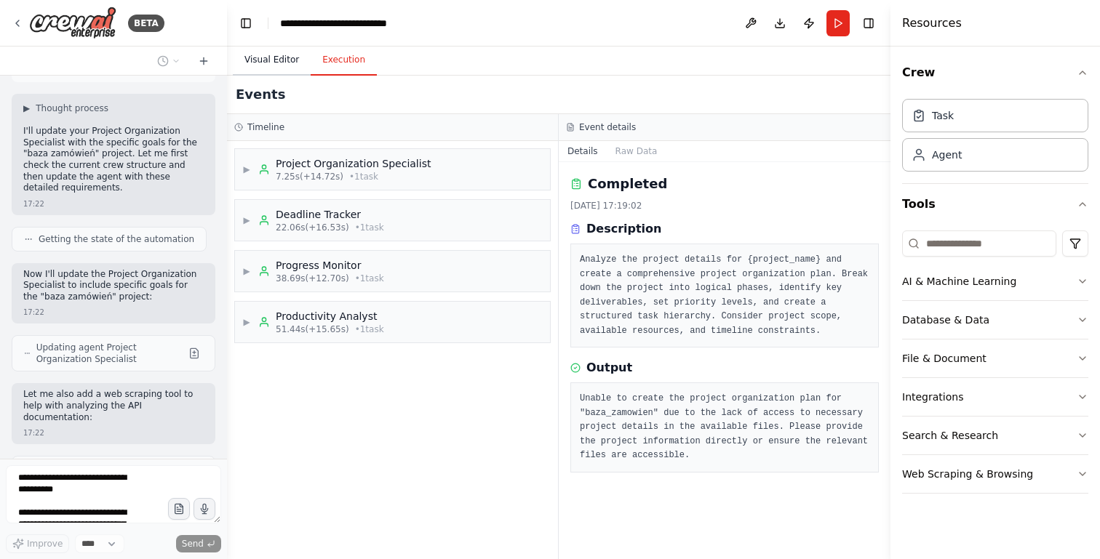
click at [264, 60] on button "Visual Editor" at bounding box center [272, 60] width 78 height 31
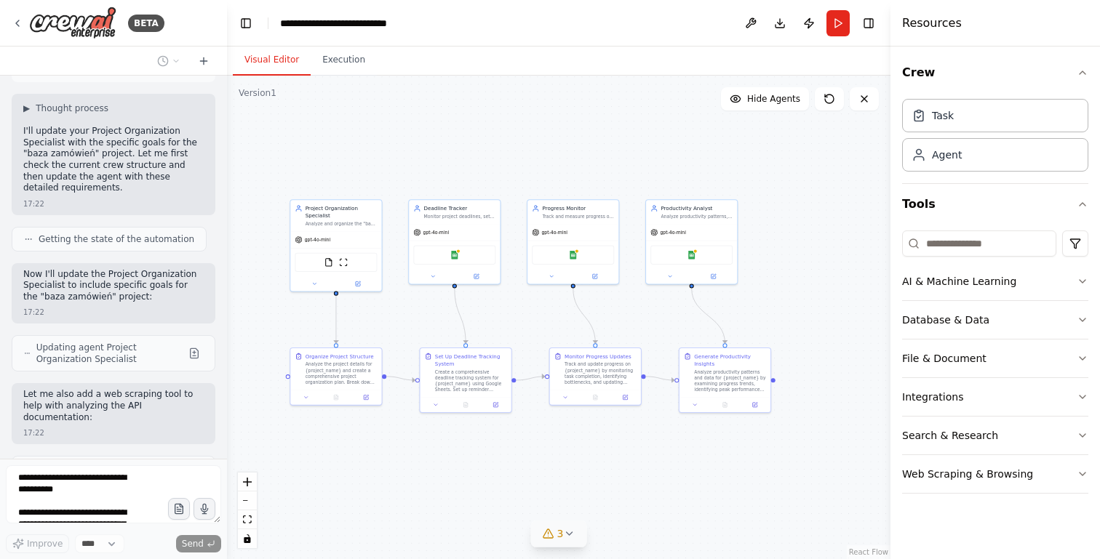
click at [557, 536] on span "3" at bounding box center [560, 534] width 7 height 15
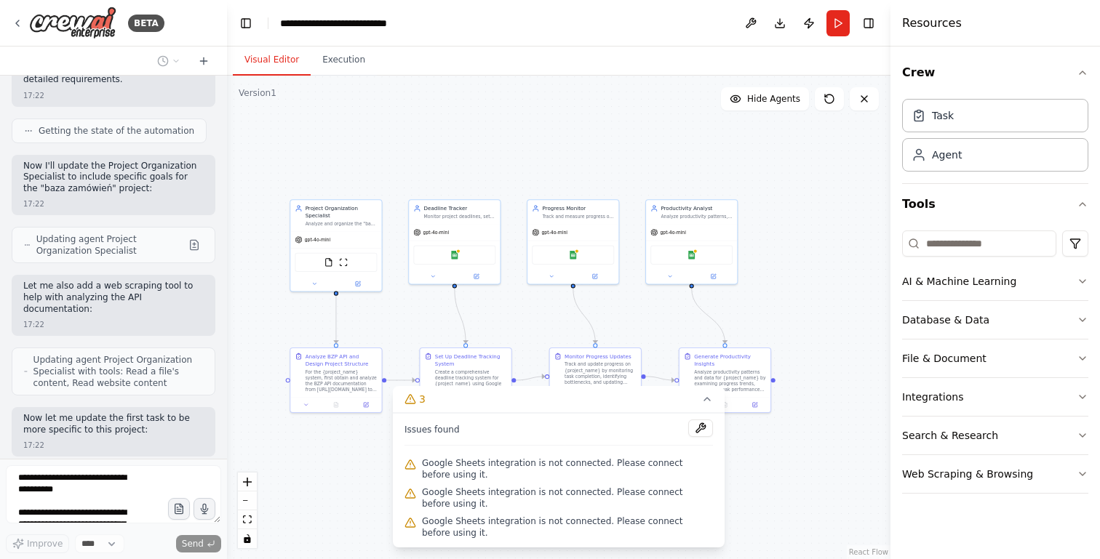
scroll to position [2202, 0]
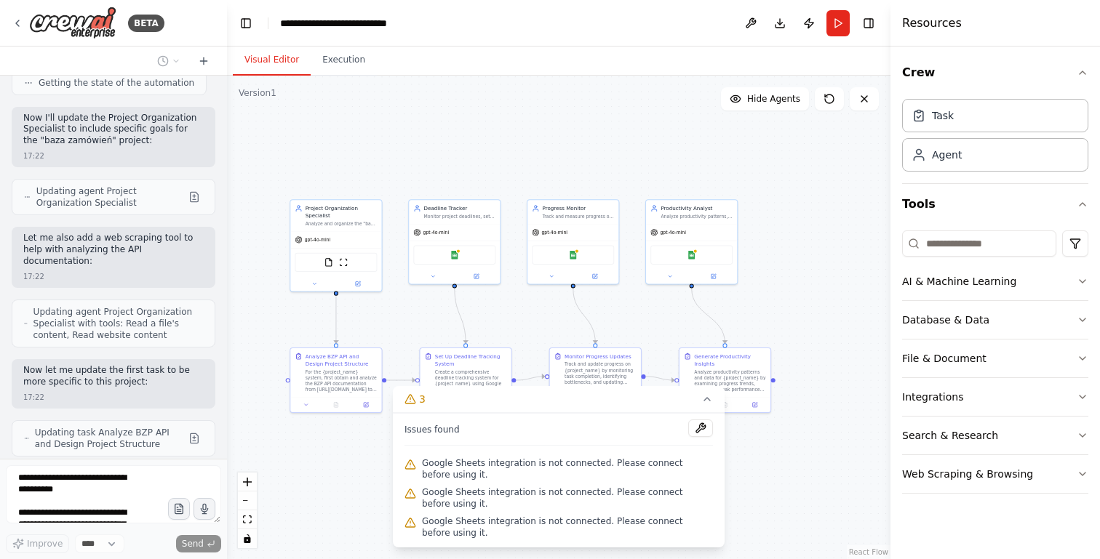
click at [346, 460] on div ".deletable-edge-delete-btn { width: 20px; height: 20px; border: 0px solid #ffff…" at bounding box center [558, 318] width 663 height 484
click at [709, 399] on icon at bounding box center [707, 400] width 12 height 12
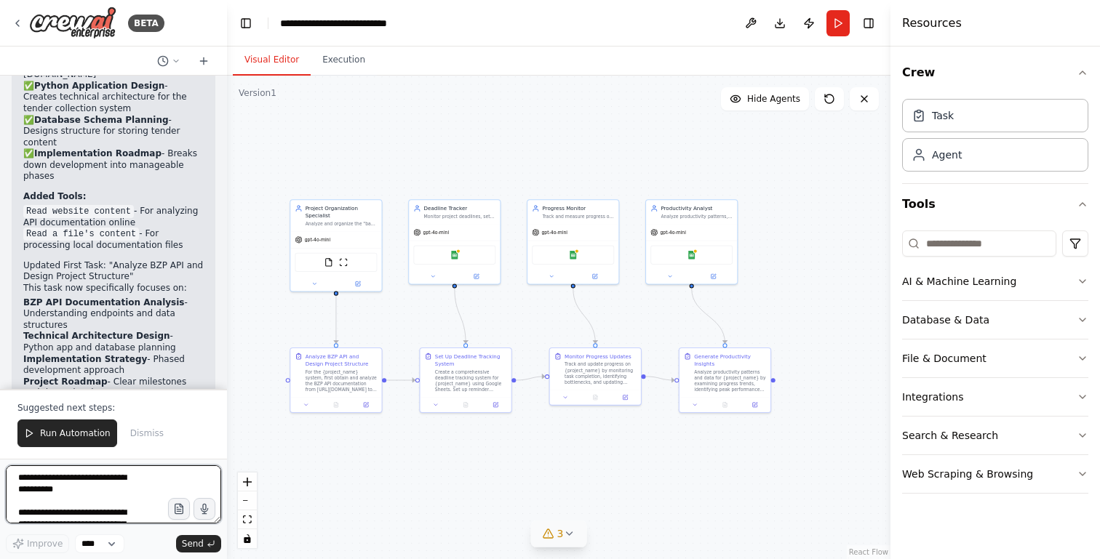
scroll to position [2888, 0]
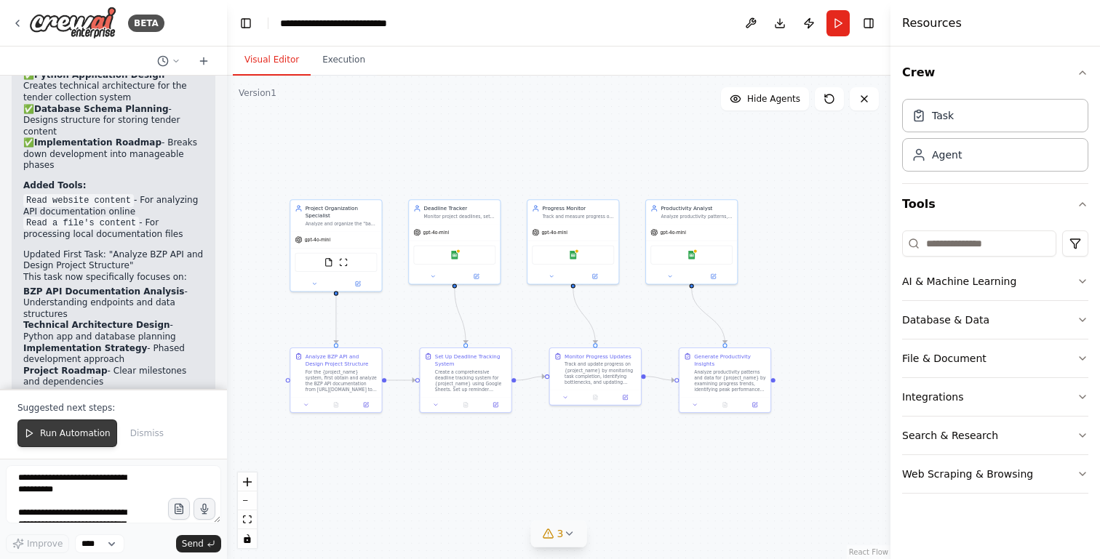
click at [54, 432] on span "Run Automation" at bounding box center [75, 434] width 71 height 12
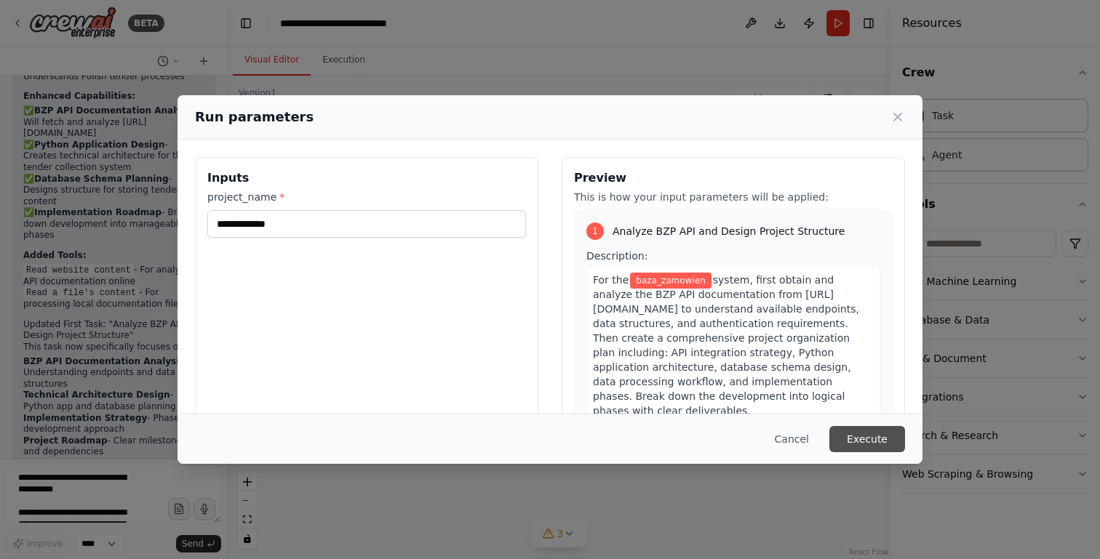
click at [863, 439] on button "Execute" at bounding box center [867, 439] width 76 height 26
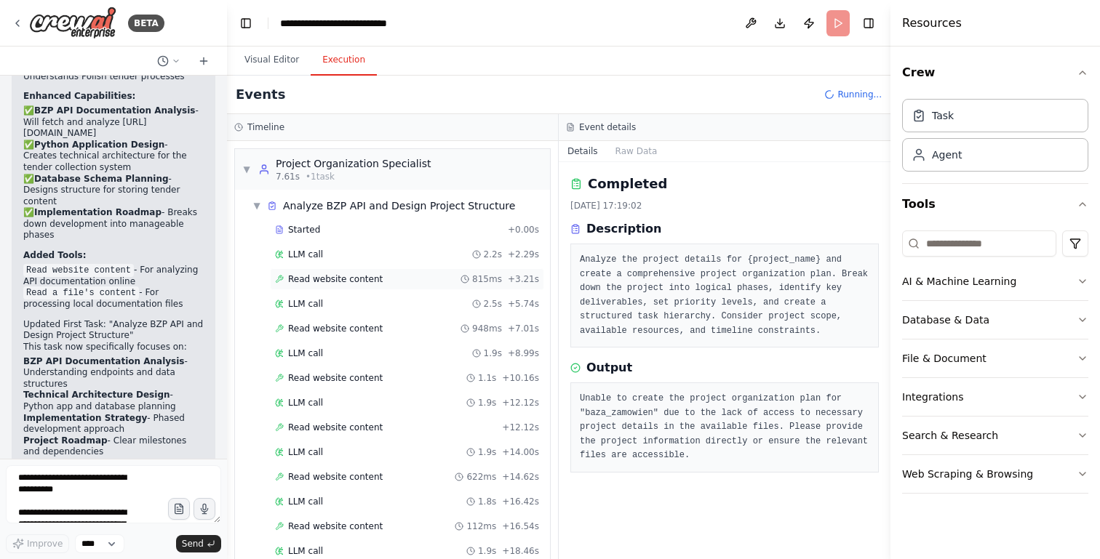
click at [346, 281] on span "Read website content" at bounding box center [335, 279] width 95 height 12
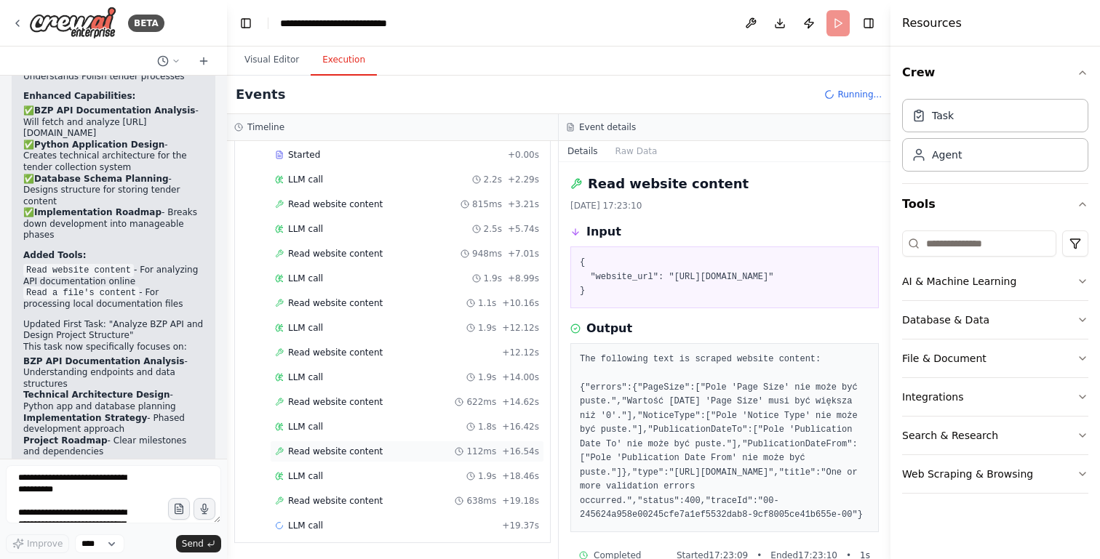
scroll to position [75, 0]
click at [345, 499] on span "Read website content" at bounding box center [335, 501] width 95 height 12
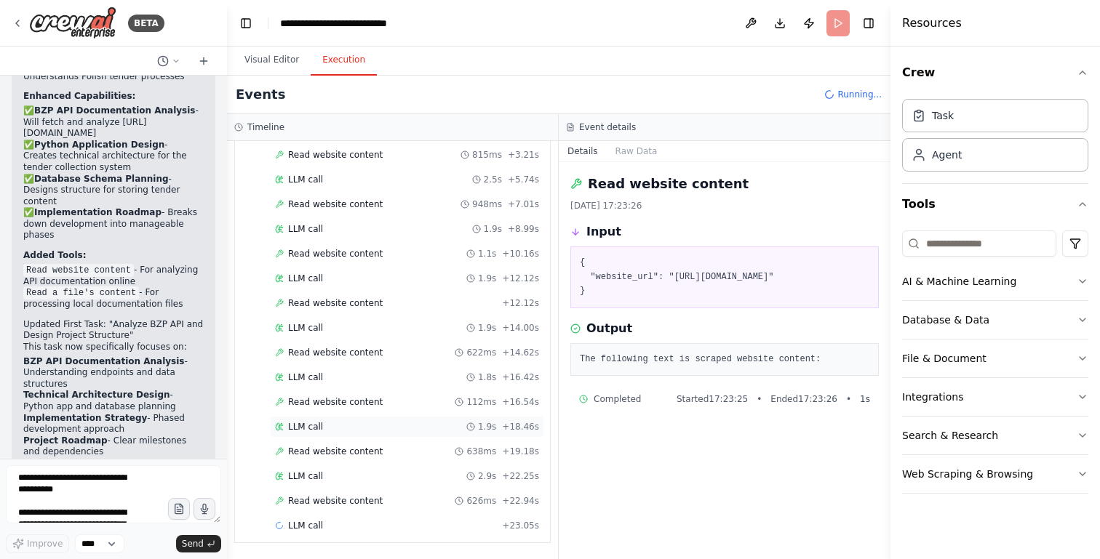
scroll to position [124, 0]
click at [350, 451] on span "Read website content" at bounding box center [335, 452] width 95 height 12
click at [354, 499] on span "Read website content" at bounding box center [335, 501] width 95 height 12
click at [341, 399] on span "Read website content" at bounding box center [335, 402] width 95 height 12
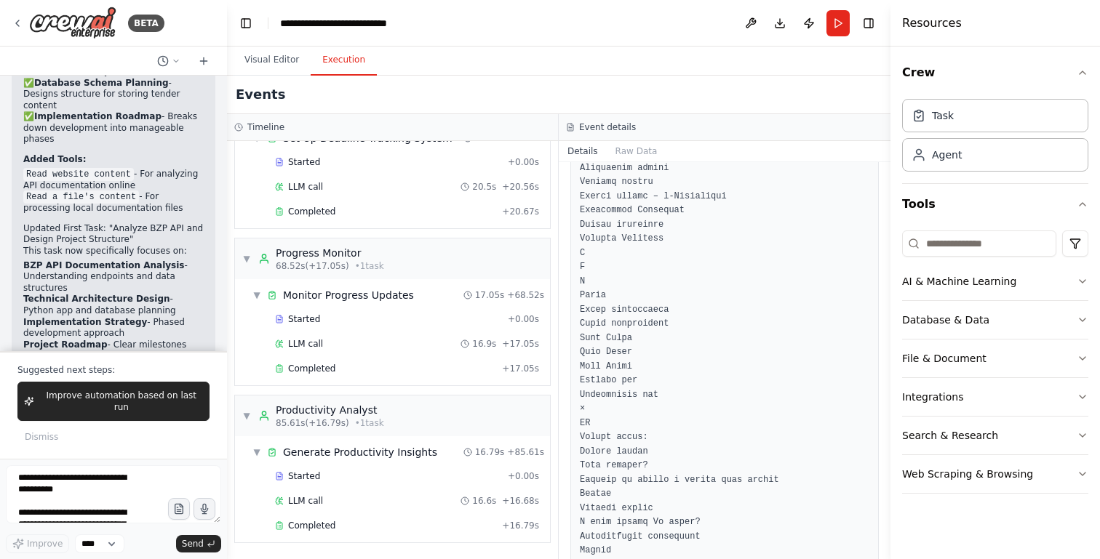
scroll to position [635, 0]
click at [305, 522] on span "Completed" at bounding box center [311, 526] width 47 height 12
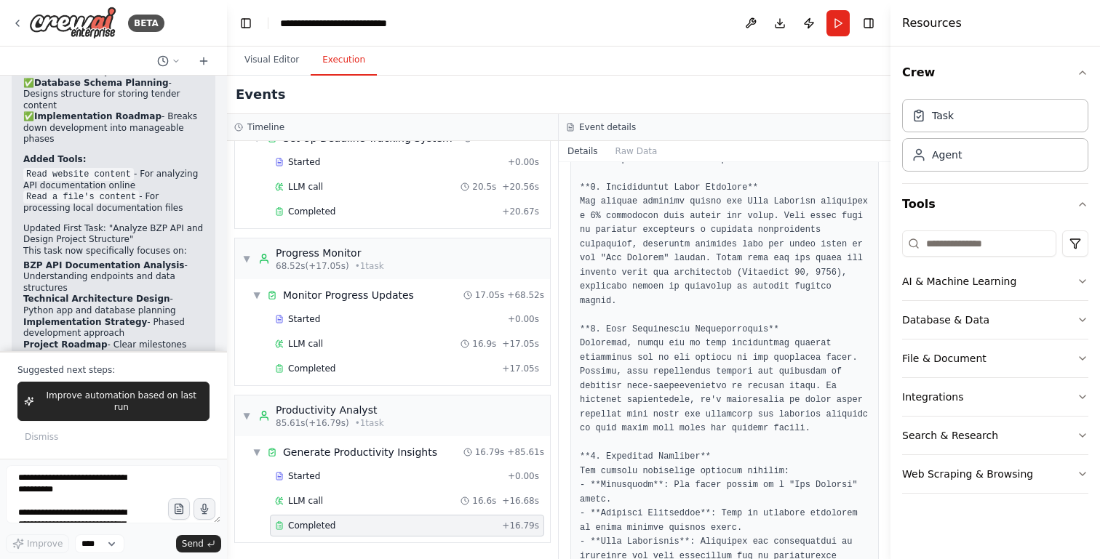
scroll to position [271, 0]
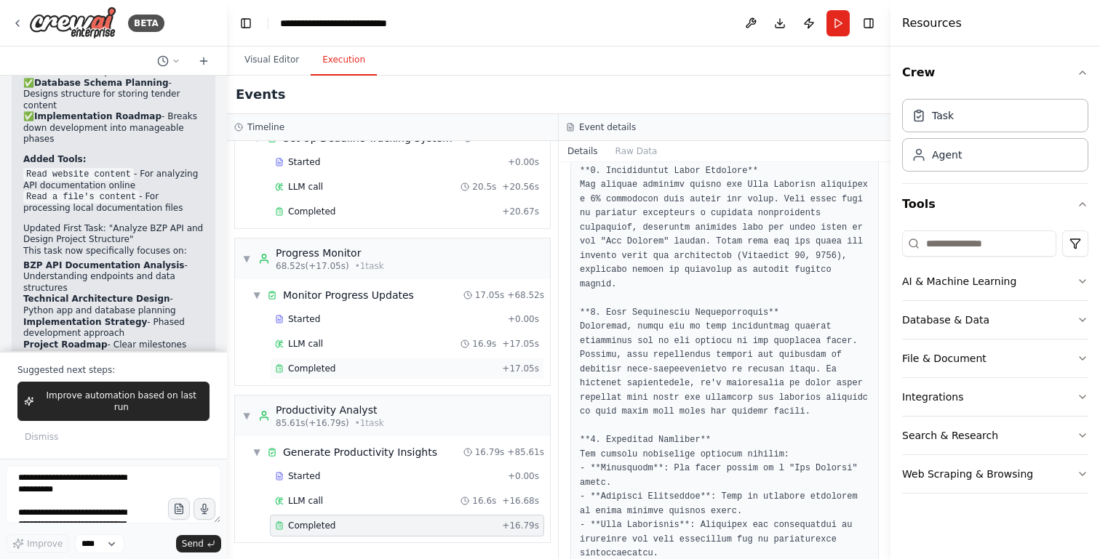
click at [316, 373] on span "Completed" at bounding box center [311, 369] width 47 height 12
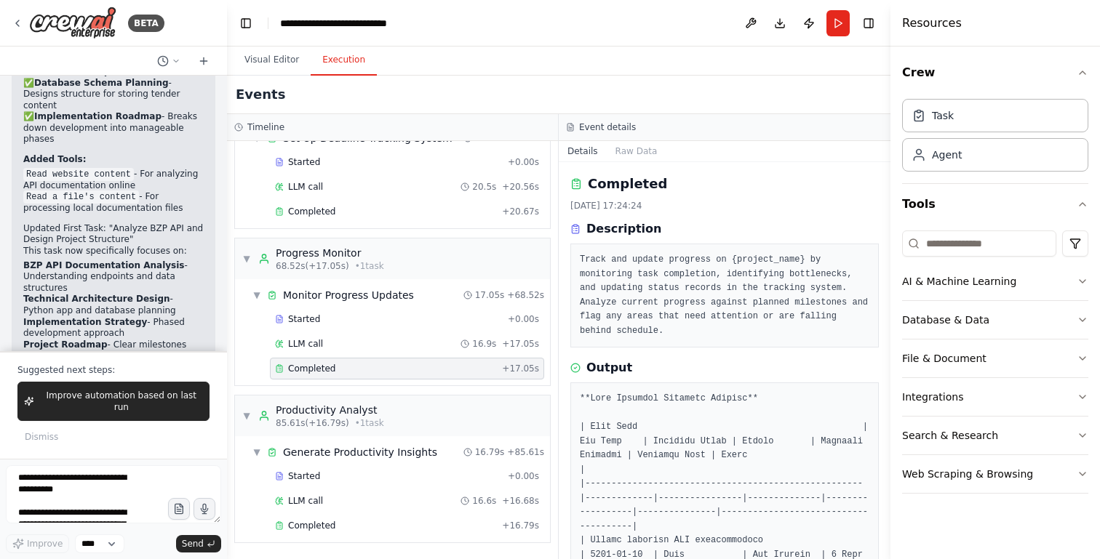
scroll to position [0, 0]
click at [62, 495] on textarea "**********" at bounding box center [113, 495] width 215 height 58
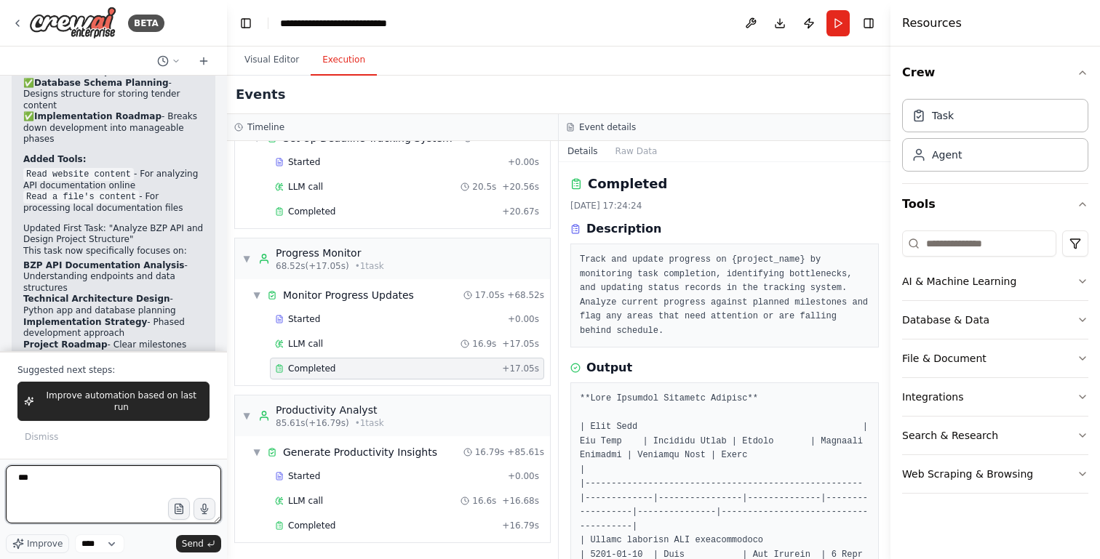
type textarea "***"
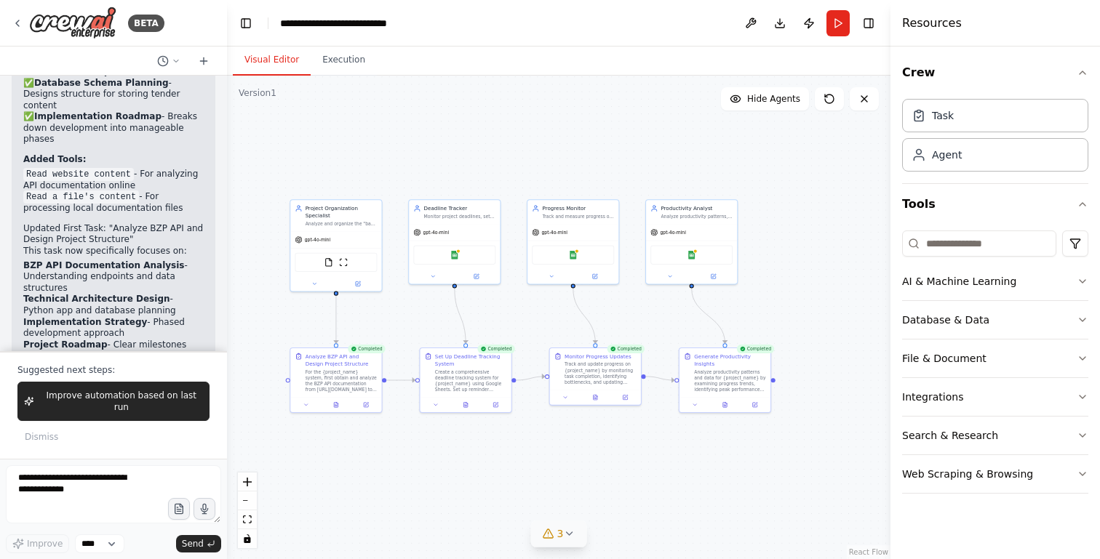
click at [271, 55] on button "Visual Editor" at bounding box center [272, 60] width 78 height 31
click at [141, 487] on textarea at bounding box center [113, 495] width 215 height 58
click at [47, 490] on textarea "**********" at bounding box center [113, 495] width 215 height 58
click at [37, 543] on span "Improve" at bounding box center [45, 544] width 36 height 12
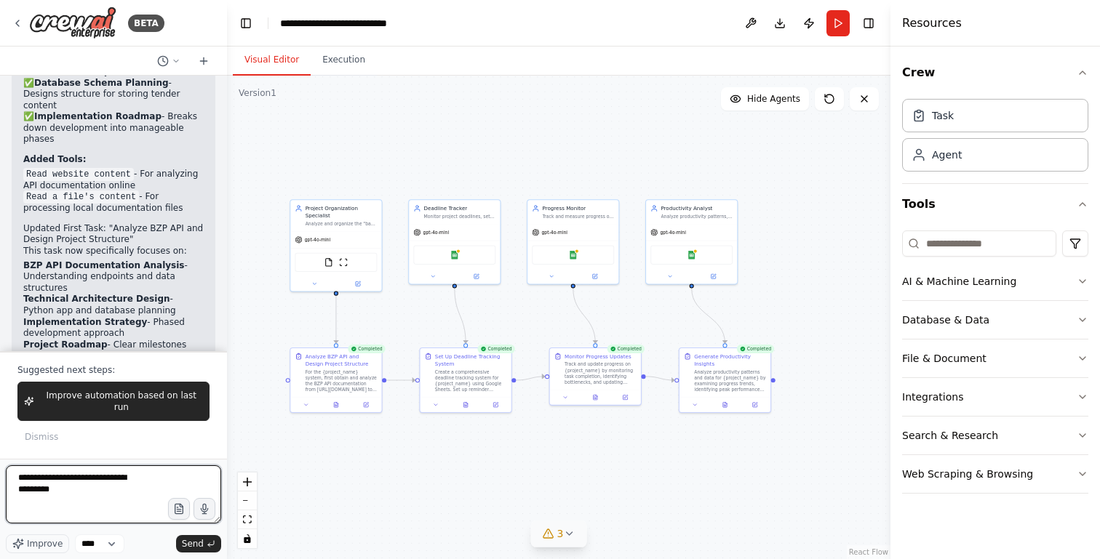
click at [127, 516] on textarea "**********" at bounding box center [113, 495] width 215 height 58
click at [306, 404] on icon at bounding box center [306, 403] width 3 height 1
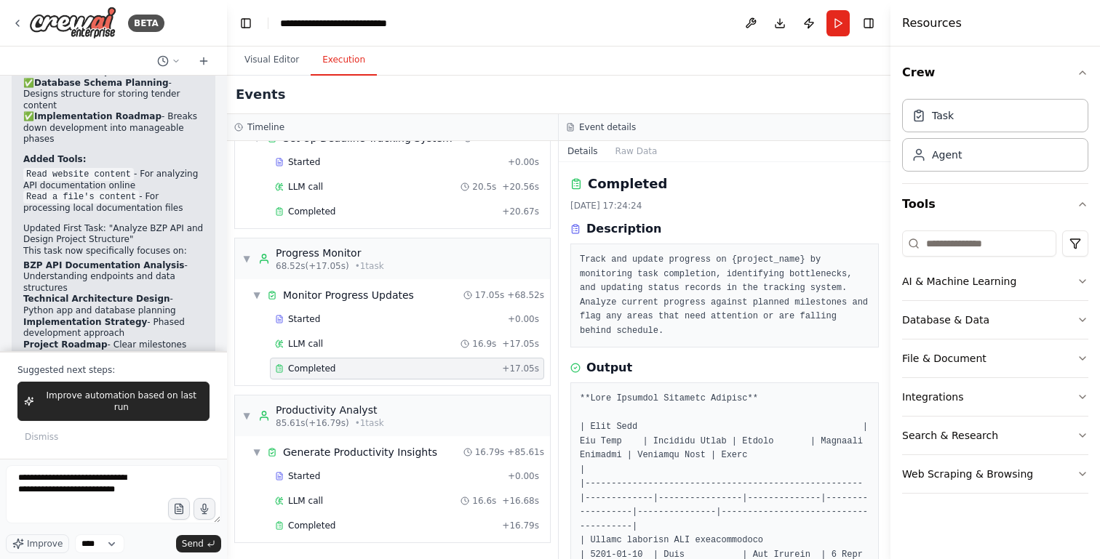
click at [348, 57] on button "Execution" at bounding box center [344, 60] width 66 height 31
click at [310, 370] on span "Completed" at bounding box center [311, 369] width 47 height 12
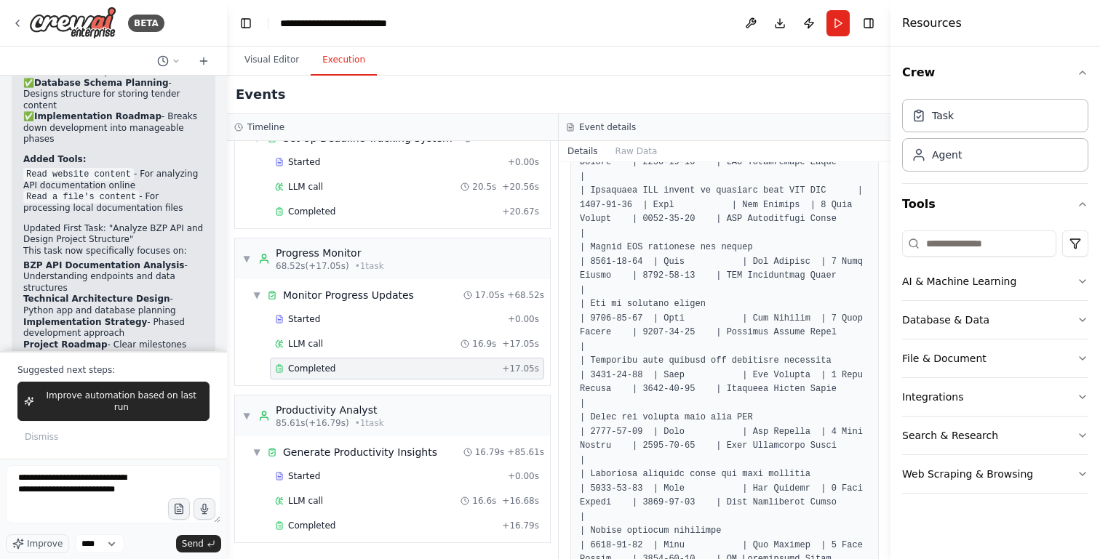
scroll to position [570, 0]
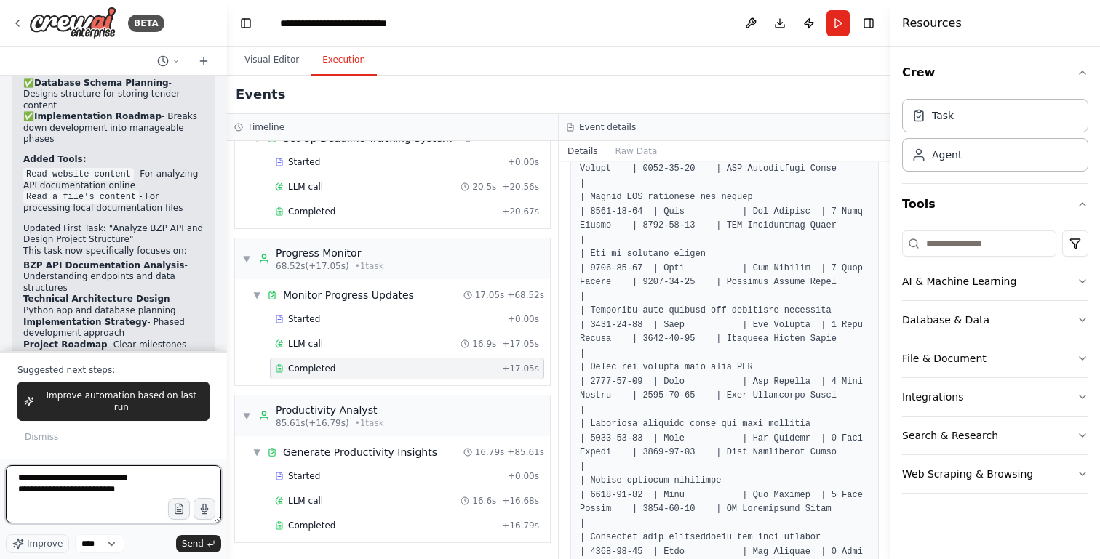
click at [102, 504] on textarea "**********" at bounding box center [113, 495] width 215 height 58
type textarea "**********"
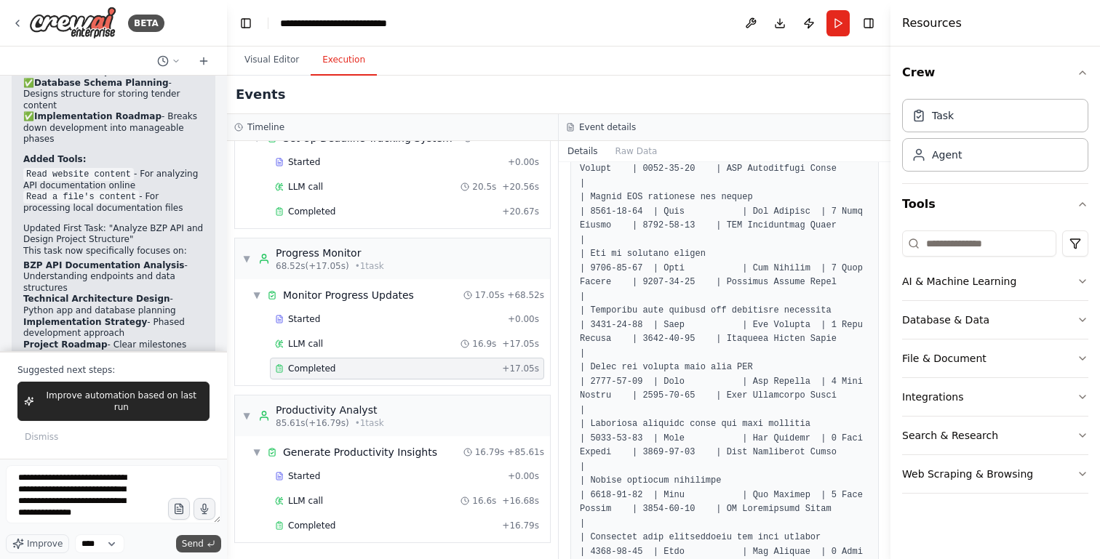
click at [188, 540] on span "Send" at bounding box center [193, 544] width 22 height 12
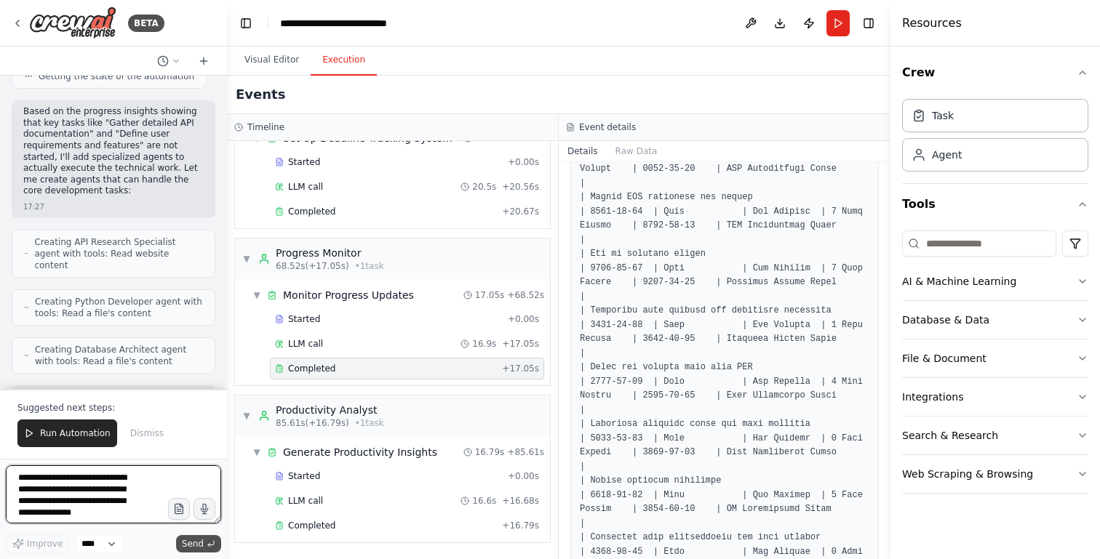
scroll to position [4804, 0]
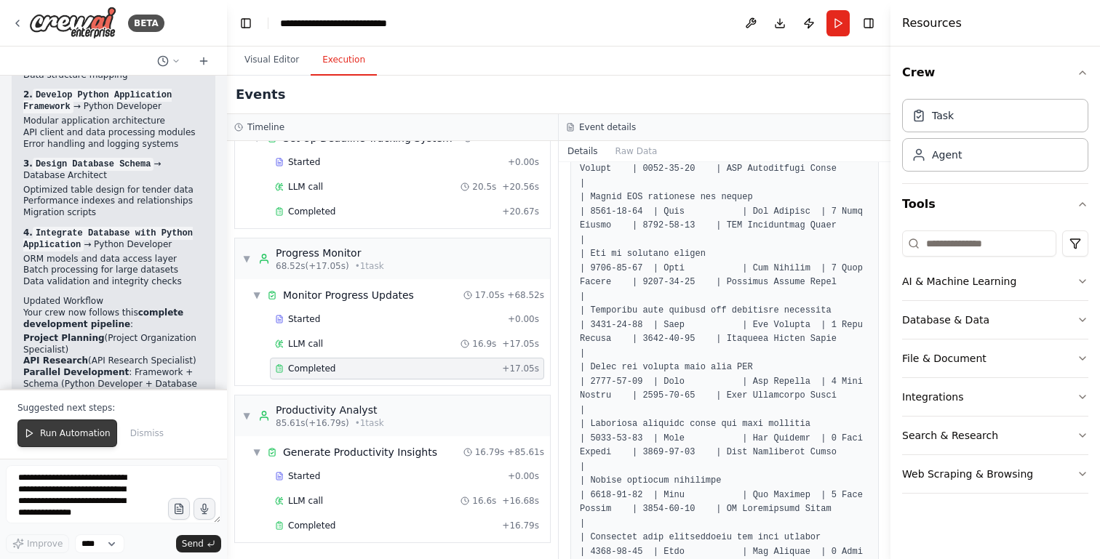
click at [55, 434] on span "Run Automation" at bounding box center [75, 434] width 71 height 12
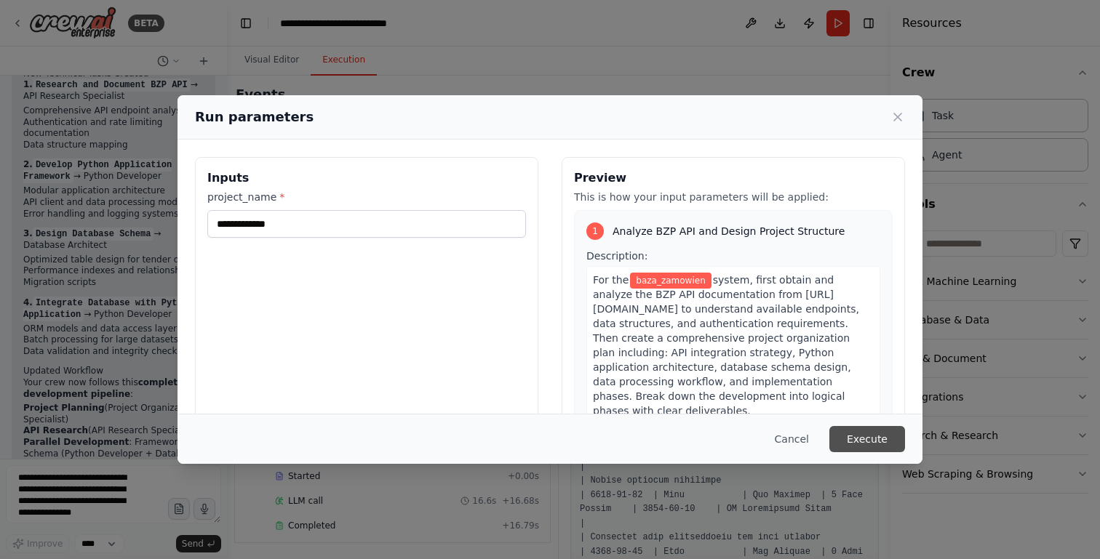
click at [859, 440] on button "Execute" at bounding box center [867, 439] width 76 height 26
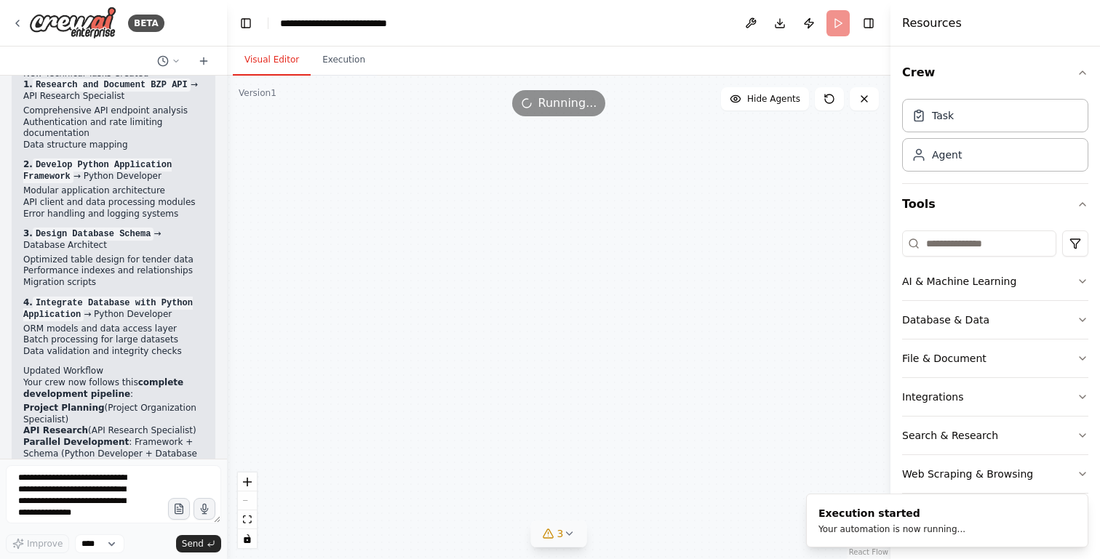
click at [281, 63] on button "Visual Editor" at bounding box center [272, 60] width 78 height 31
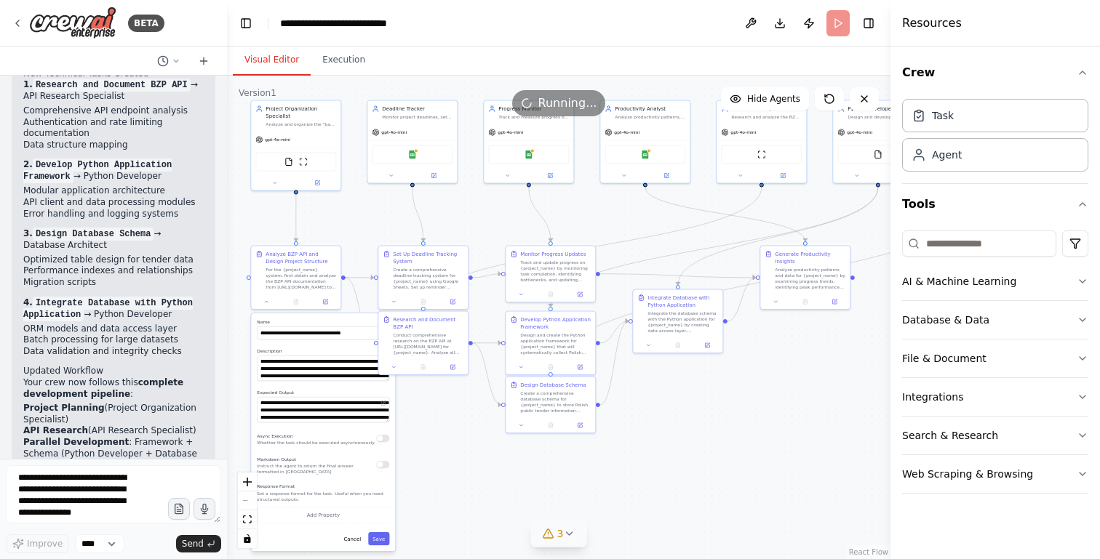
drag, startPoint x: 524, startPoint y: 334, endPoint x: 483, endPoint y: 229, distance: 112.4
click at [483, 229] on div ".deletable-edge-delete-btn { width: 20px; height: 20px; border: 0px solid #ffff…" at bounding box center [558, 318] width 663 height 484
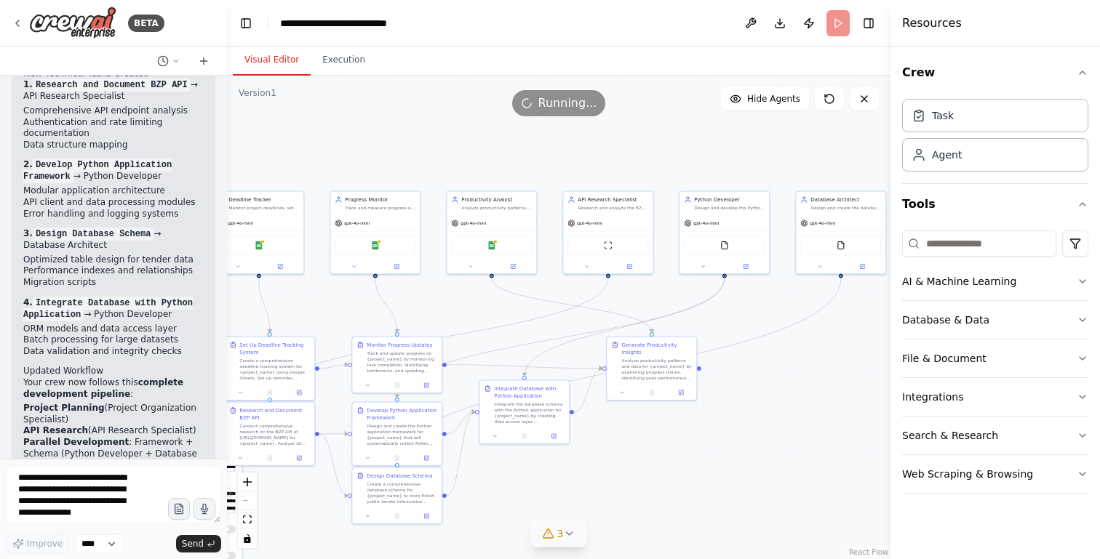
drag, startPoint x: 804, startPoint y: 399, endPoint x: 650, endPoint y: 490, distance: 178.4
click at [650, 490] on div ".deletable-edge-delete-btn { width: 20px; height: 20px; border: 0px solid #ffff…" at bounding box center [558, 318] width 663 height 484
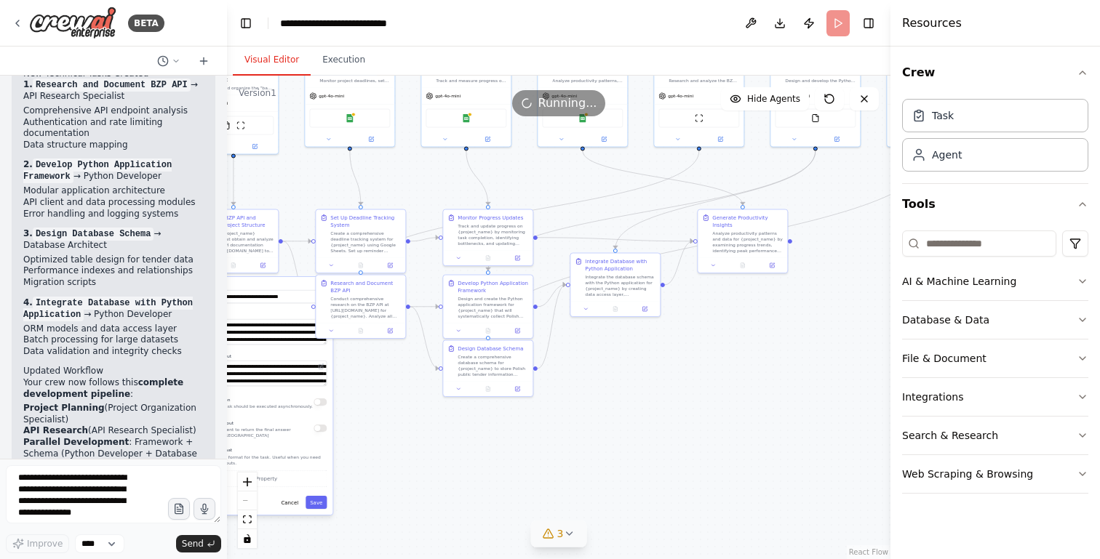
drag, startPoint x: 785, startPoint y: 460, endPoint x: 877, endPoint y: 332, distance: 157.9
click at [877, 332] on div ".deletable-edge-delete-btn { width: 20px; height: 20px; border: 0px solid #ffff…" at bounding box center [558, 318] width 663 height 484
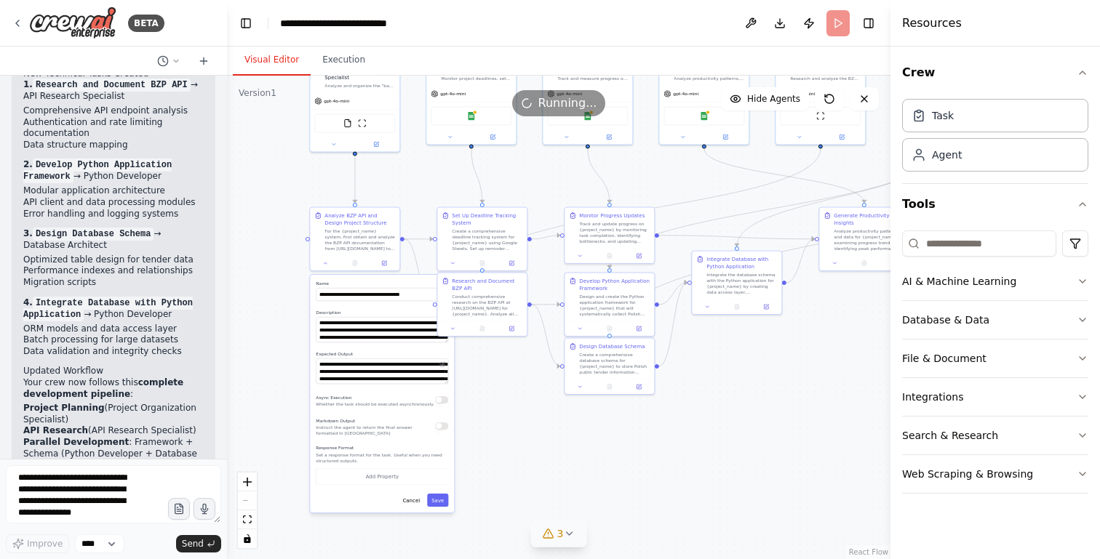
drag, startPoint x: 612, startPoint y: 465, endPoint x: 734, endPoint y: 463, distance: 121.5
click at [734, 463] on div ".deletable-edge-delete-btn { width: 20px; height: 20px; border: 0px solid #ffff…" at bounding box center [558, 318] width 663 height 484
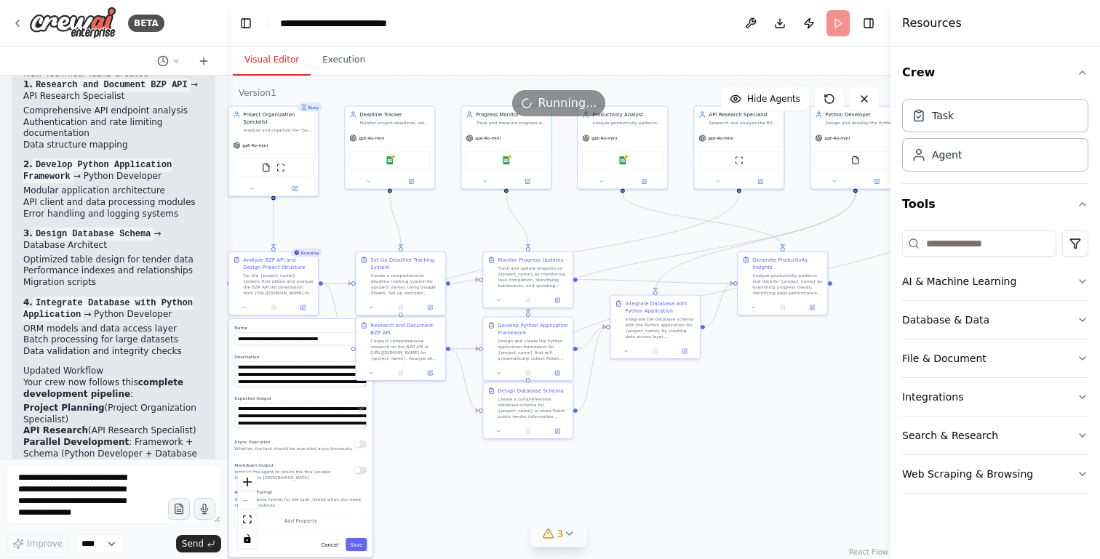
drag, startPoint x: 766, startPoint y: 440, endPoint x: 682, endPoint y: 484, distance: 94.3
click at [683, 484] on div ".deletable-edge-delete-btn { width: 20px; height: 20px; border: 0px solid #ffff…" at bounding box center [558, 318] width 663 height 484
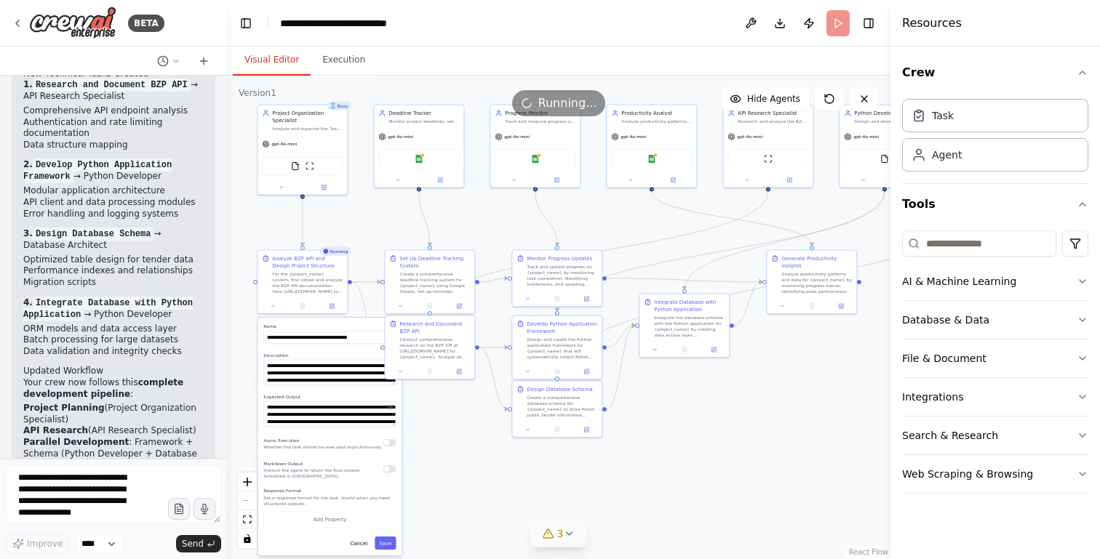
drag, startPoint x: 692, startPoint y: 469, endPoint x: 722, endPoint y: 469, distance: 29.1
click at [722, 469] on div ".deletable-edge-delete-btn { width: 20px; height: 20px; border: 0px solid #ffff…" at bounding box center [558, 318] width 663 height 484
click at [872, 23] on button "Toggle Right Sidebar" at bounding box center [868, 23] width 20 height 20
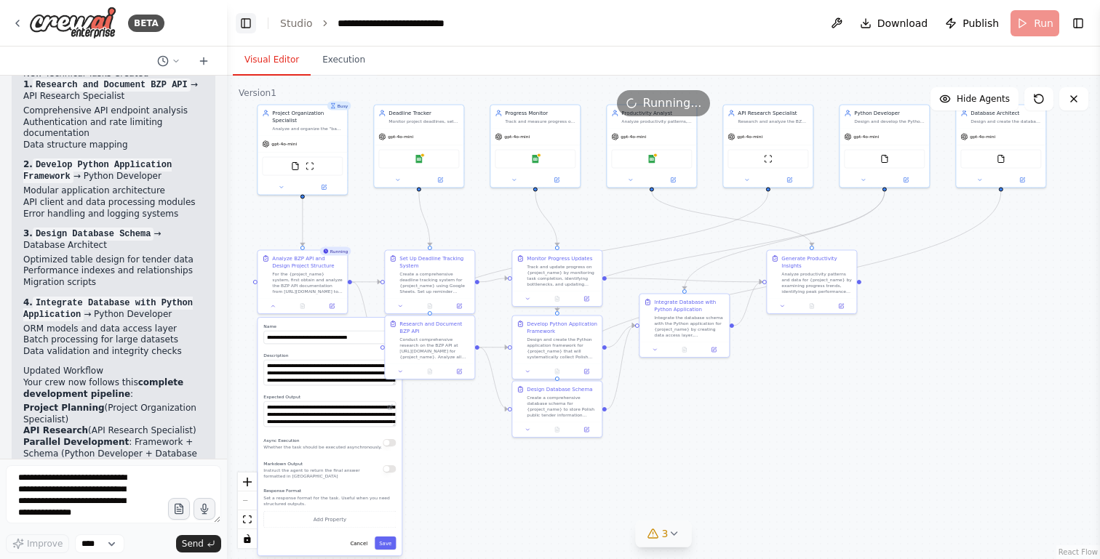
click at [246, 25] on button "Toggle Left Sidebar" at bounding box center [246, 23] width 20 height 20
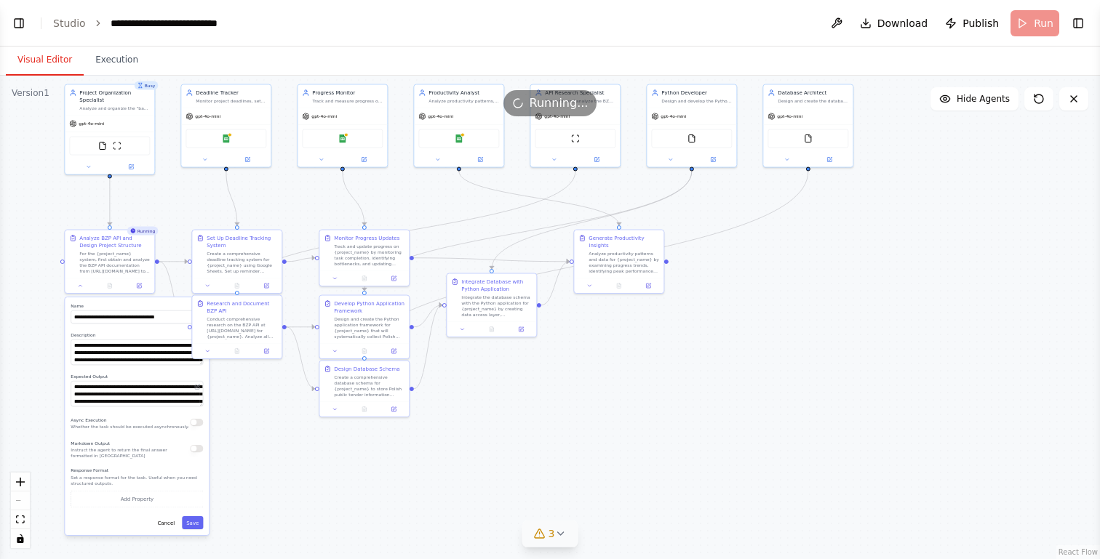
drag, startPoint x: 756, startPoint y: 355, endPoint x: 800, endPoint y: 343, distance: 45.4
click at [800, 343] on div ".deletable-edge-delete-btn { width: 20px; height: 20px; border: 0px solid #ffff…" at bounding box center [550, 318] width 1100 height 484
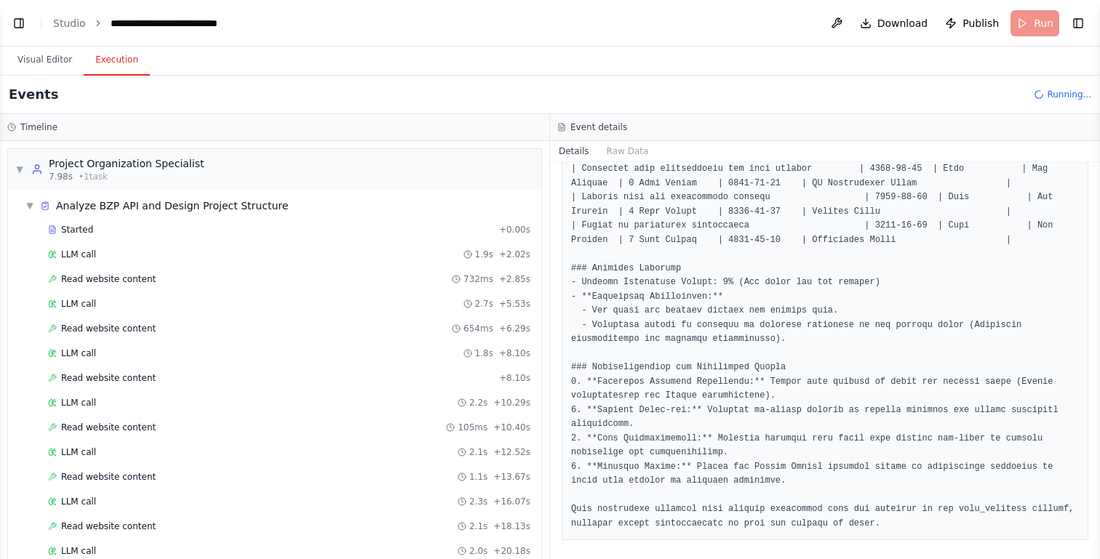
click at [124, 60] on button "Execution" at bounding box center [117, 60] width 66 height 31
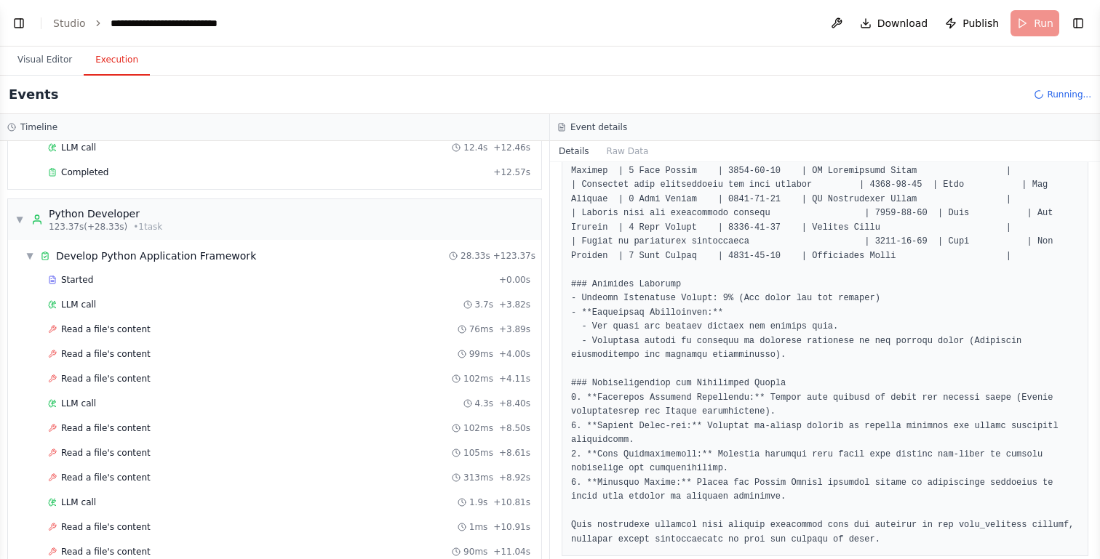
scroll to position [1462, 0]
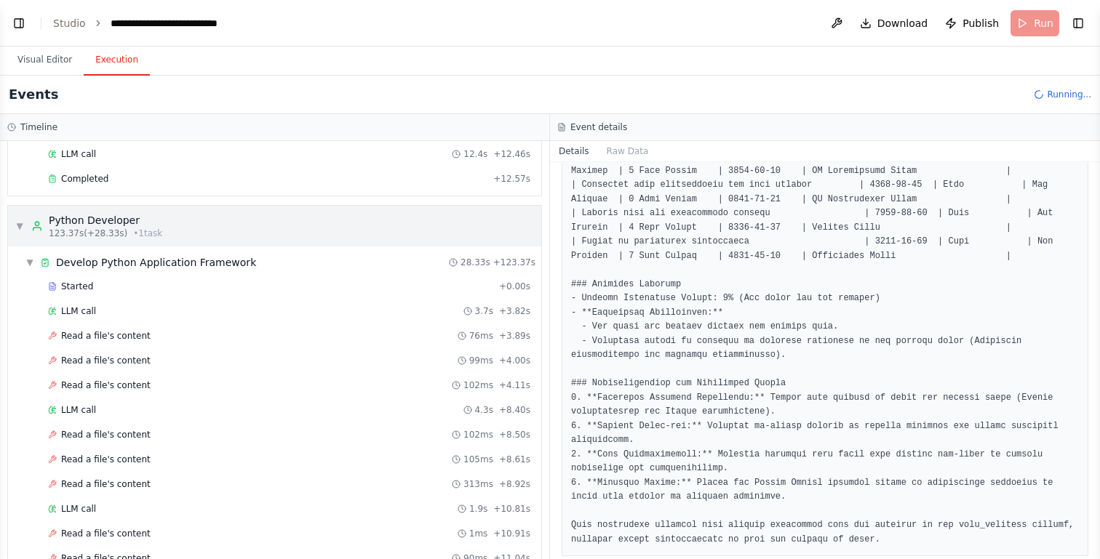
click at [18, 227] on span "▼" at bounding box center [19, 226] width 9 height 12
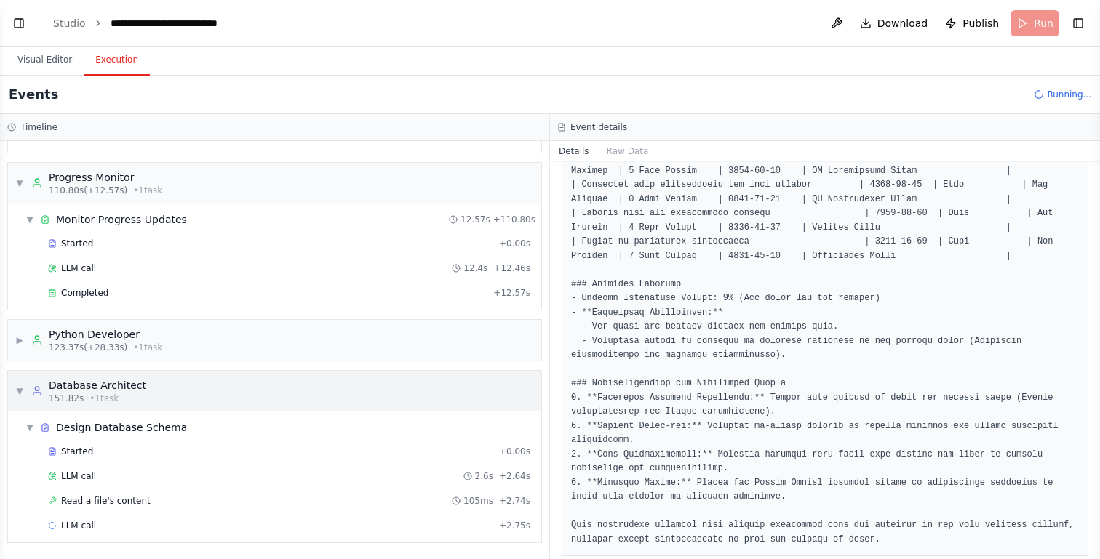
click at [16, 386] on span "▼" at bounding box center [19, 392] width 9 height 12
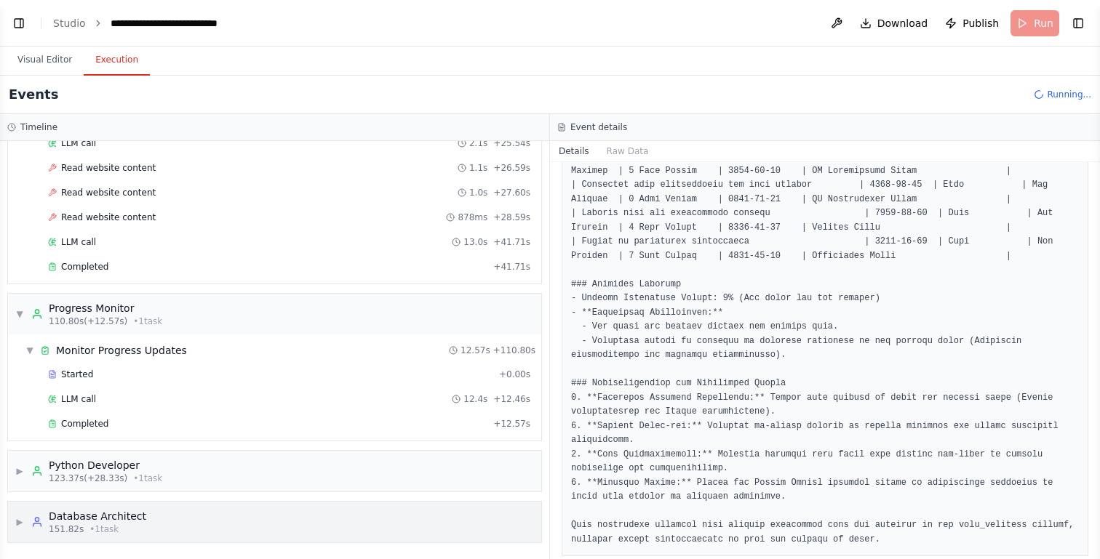
scroll to position [1217, 0]
click at [15, 313] on span "▼" at bounding box center [19, 314] width 9 height 12
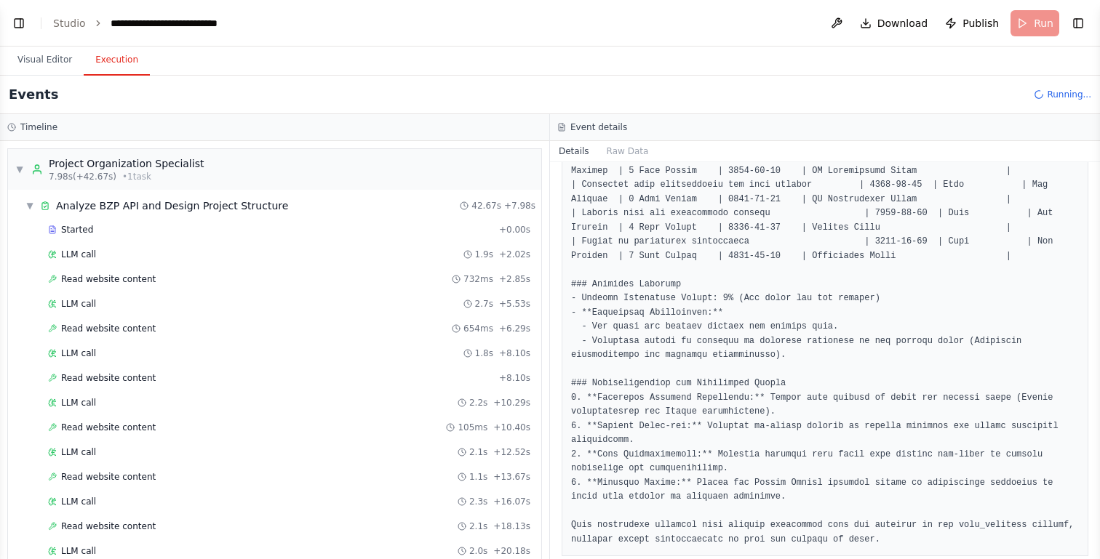
scroll to position [0, 0]
click at [15, 170] on div "▼ Project Organization Specialist 7.98s (+42.67s) • 1 task" at bounding box center [274, 169] width 533 height 41
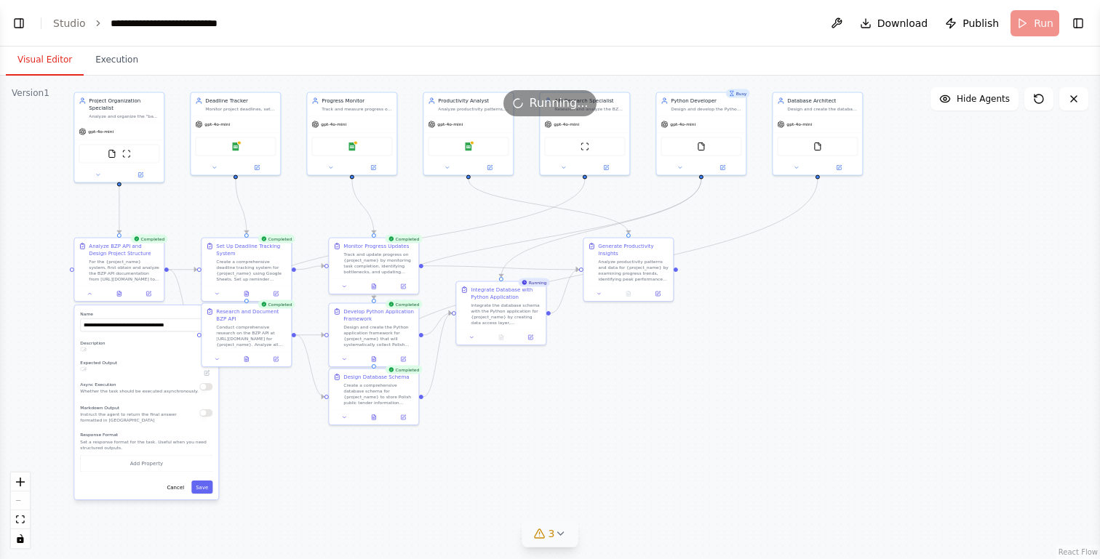
click at [57, 59] on button "Visual Editor" at bounding box center [45, 60] width 78 height 31
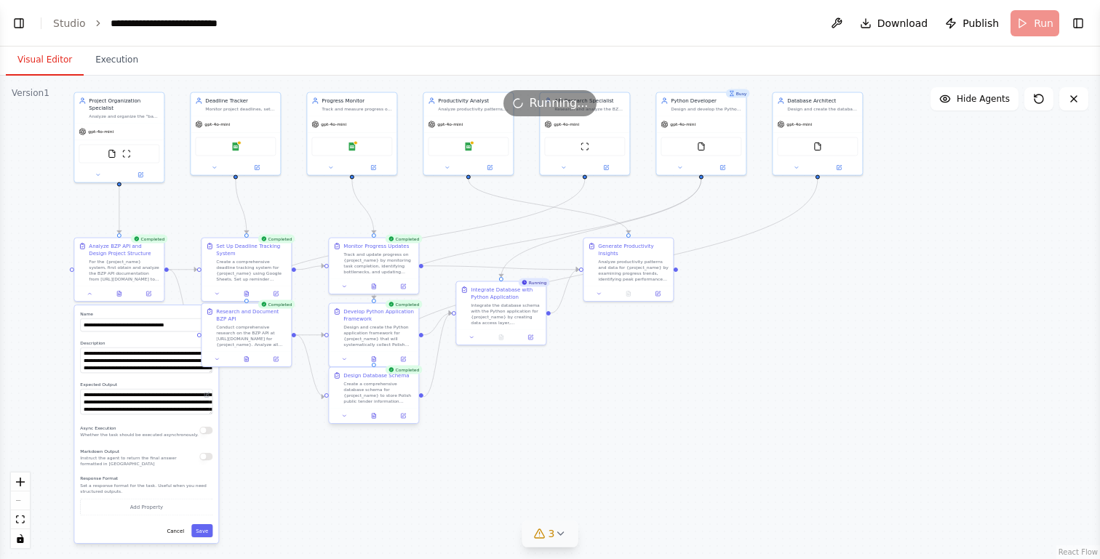
click at [367, 390] on div "Create a comprehensive database schema for {project_name} to store Polish publi…" at bounding box center [378, 392] width 71 height 23
click at [343, 419] on icon at bounding box center [345, 416] width 6 height 6
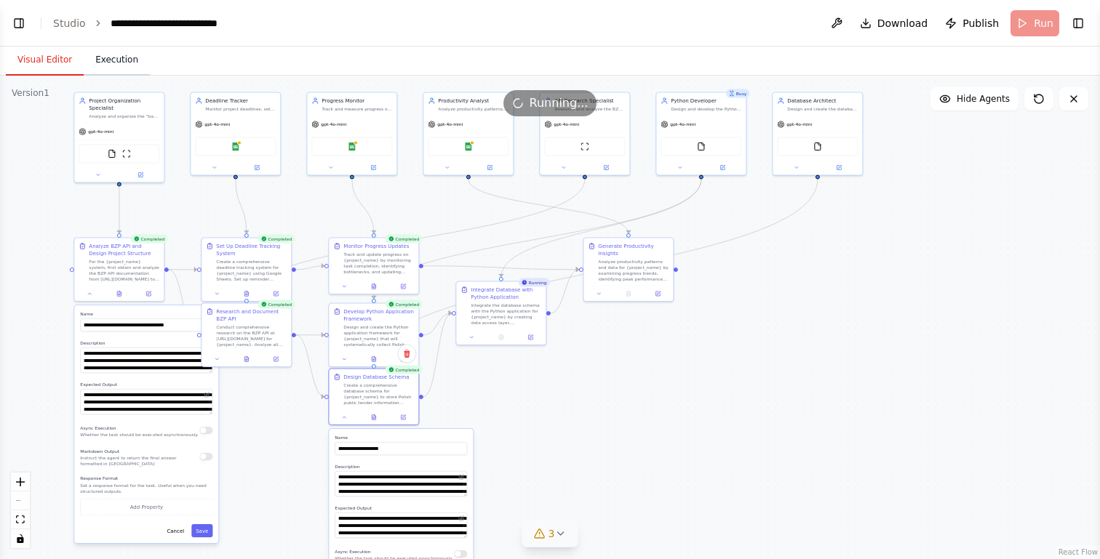
click at [112, 62] on button "Execution" at bounding box center [117, 60] width 66 height 31
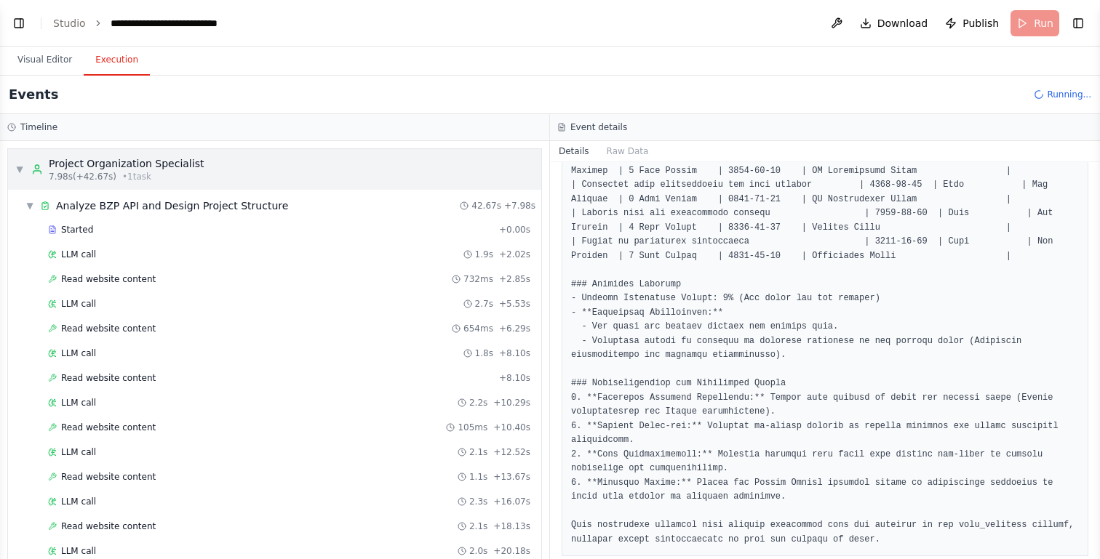
click at [22, 169] on span "▼" at bounding box center [19, 170] width 9 height 12
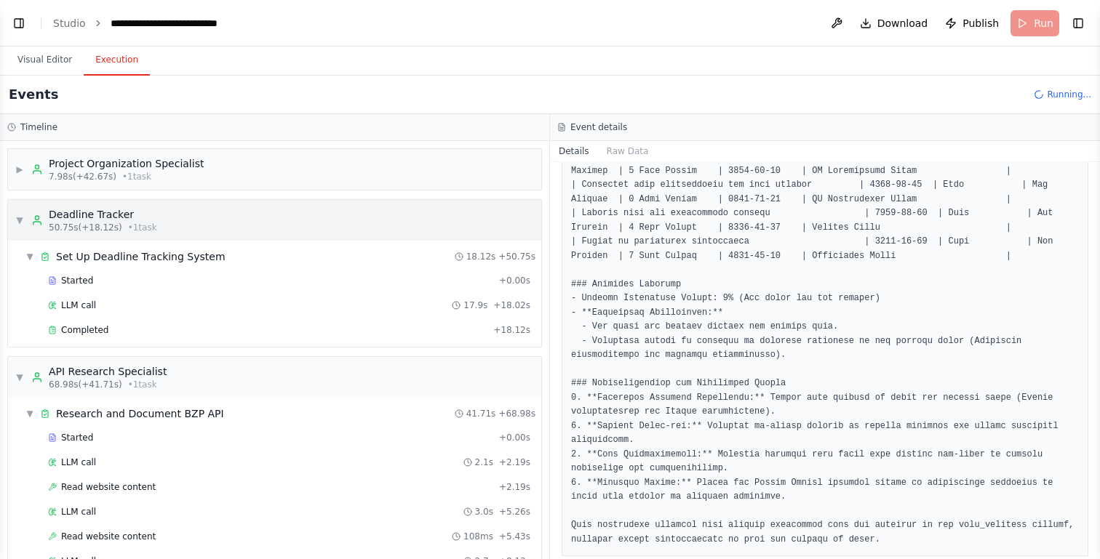
click at [15, 220] on div "▼ Deadline Tracker 50.75s (+18.12s) • 1 task" at bounding box center [274, 220] width 533 height 41
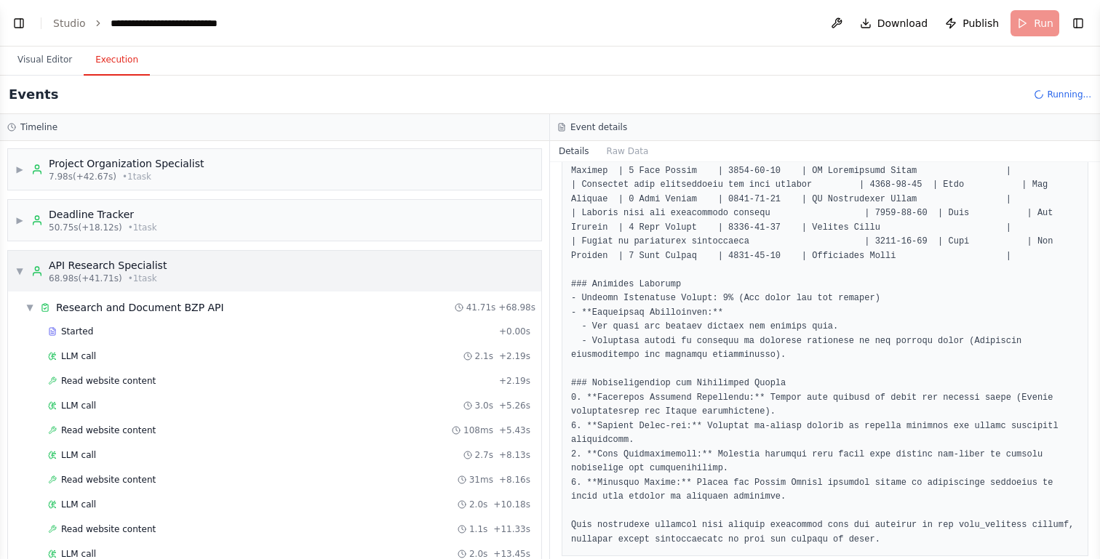
click at [17, 272] on span "▼" at bounding box center [19, 271] width 9 height 12
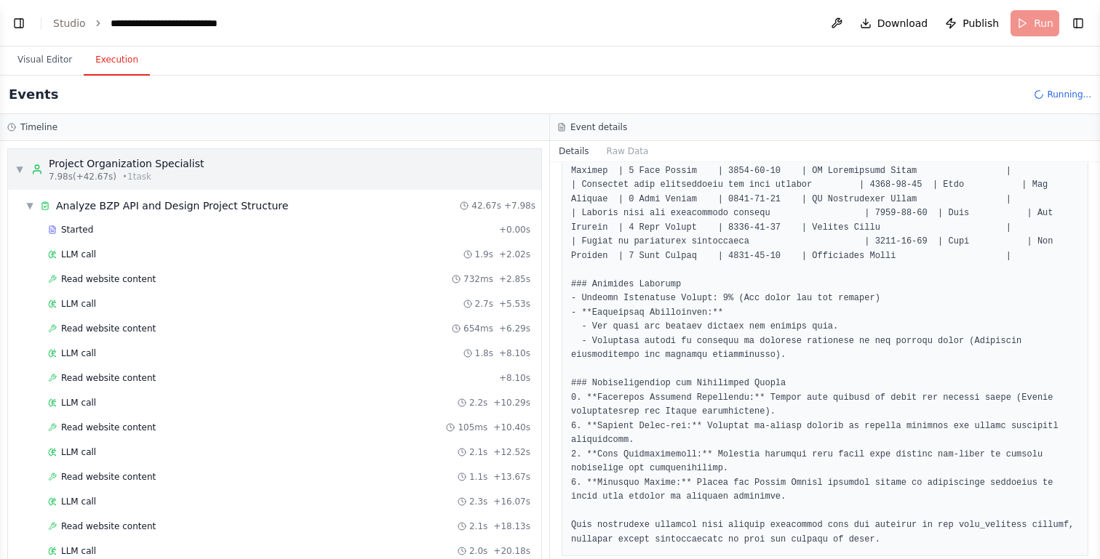
click at [23, 168] on span "▼" at bounding box center [19, 170] width 9 height 12
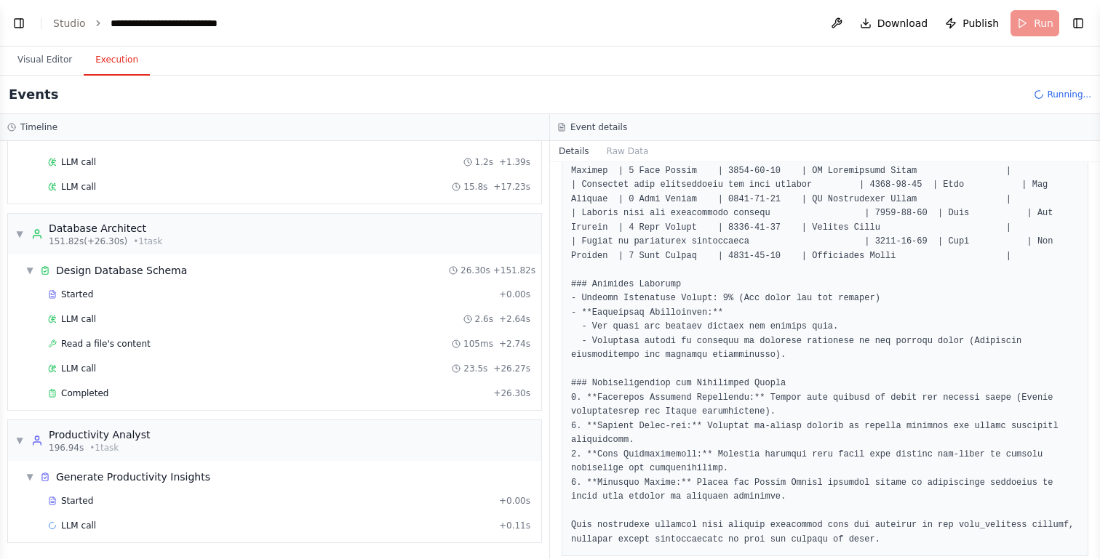
scroll to position [1531, 0]
click at [75, 393] on span "Completed" at bounding box center [84, 394] width 47 height 12
